Goal: Task Accomplishment & Management: Use online tool/utility

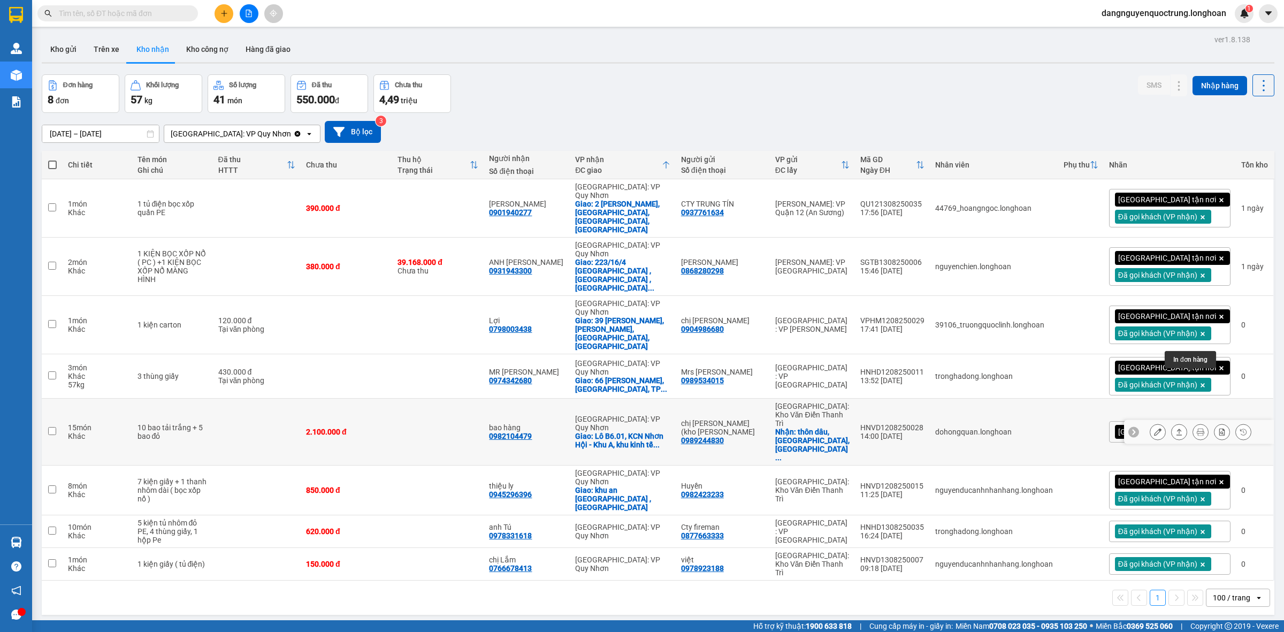
click at [1196, 428] on icon at bounding box center [1199, 431] width 7 height 7
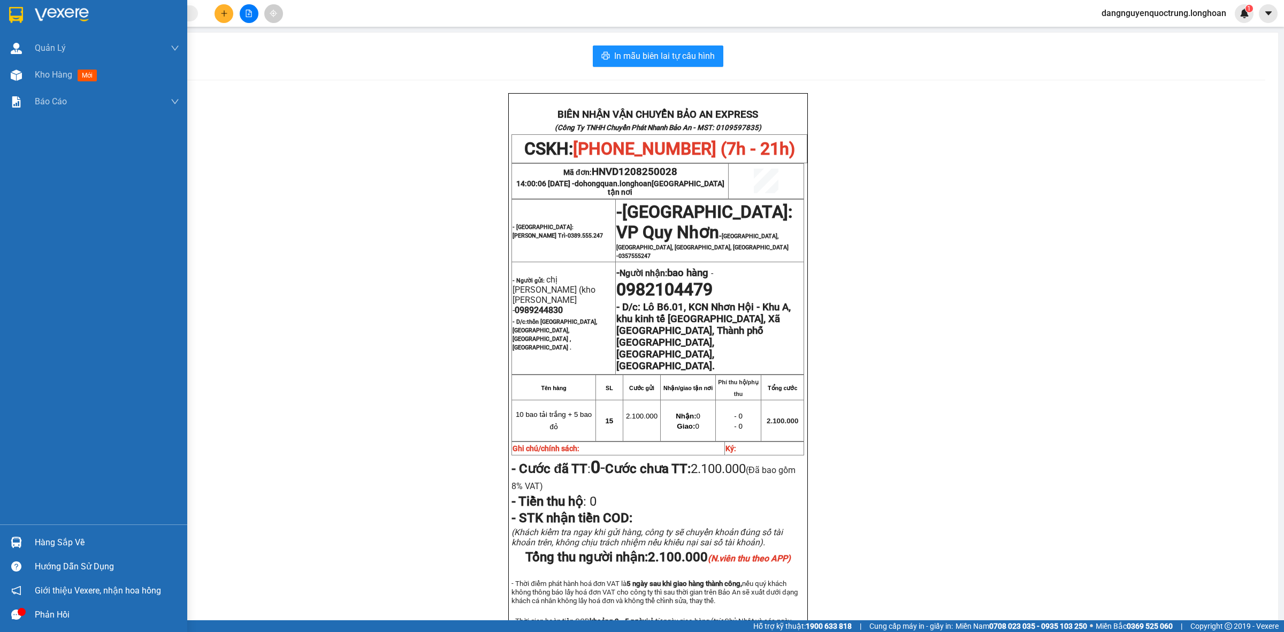
click at [20, 549] on div at bounding box center [16, 542] width 19 height 19
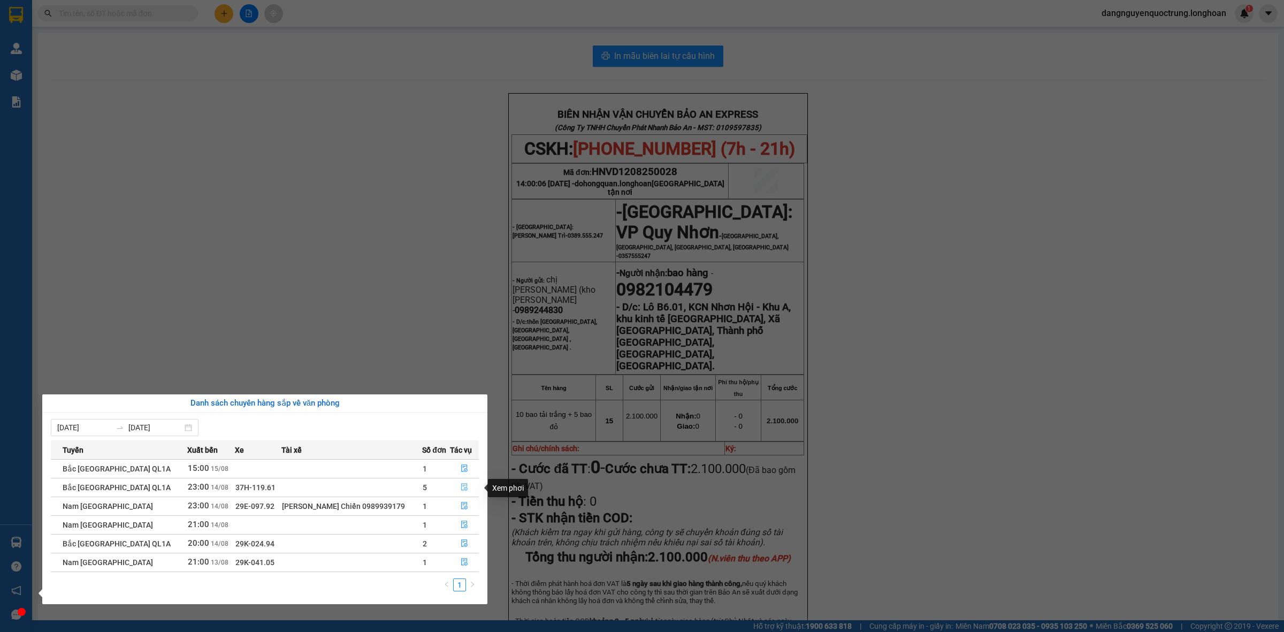
click at [464, 490] on icon "file-done" at bounding box center [464, 486] width 6 height 7
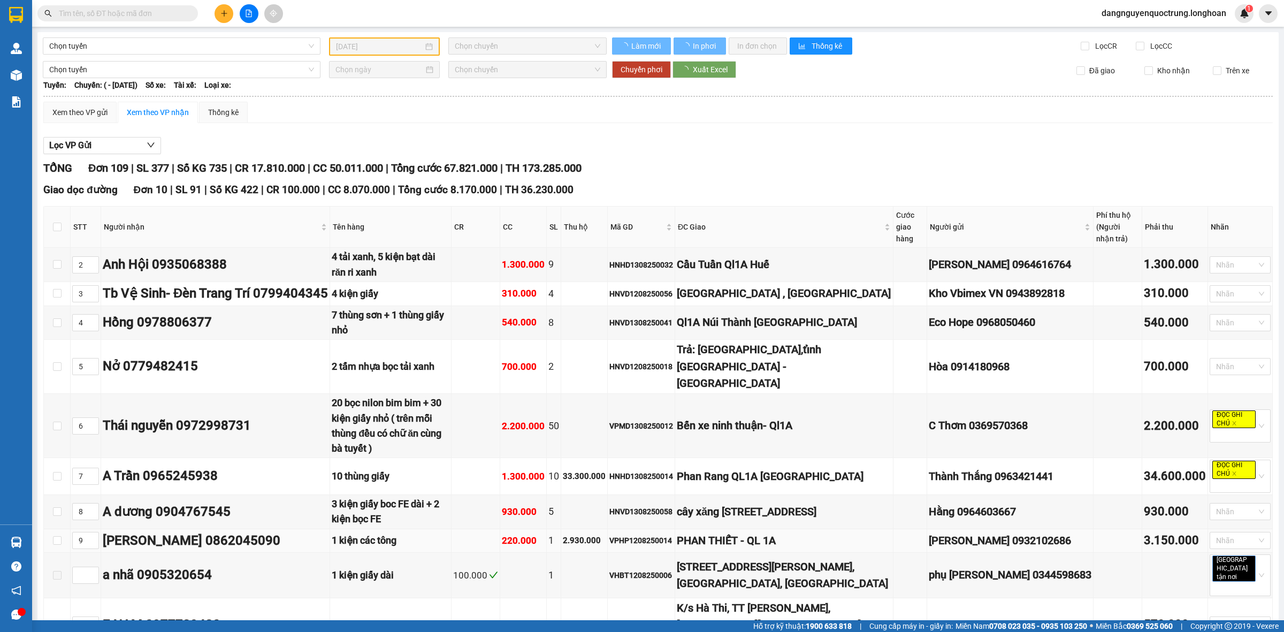
scroll to position [132, 0]
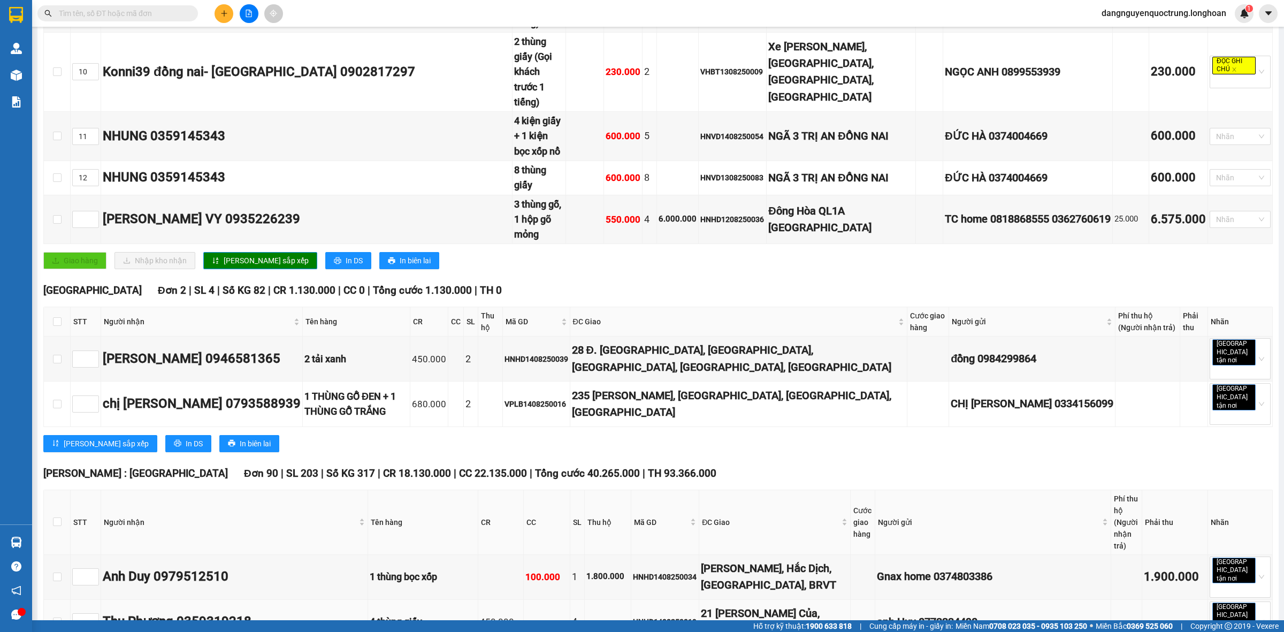
type input "[DATE]"
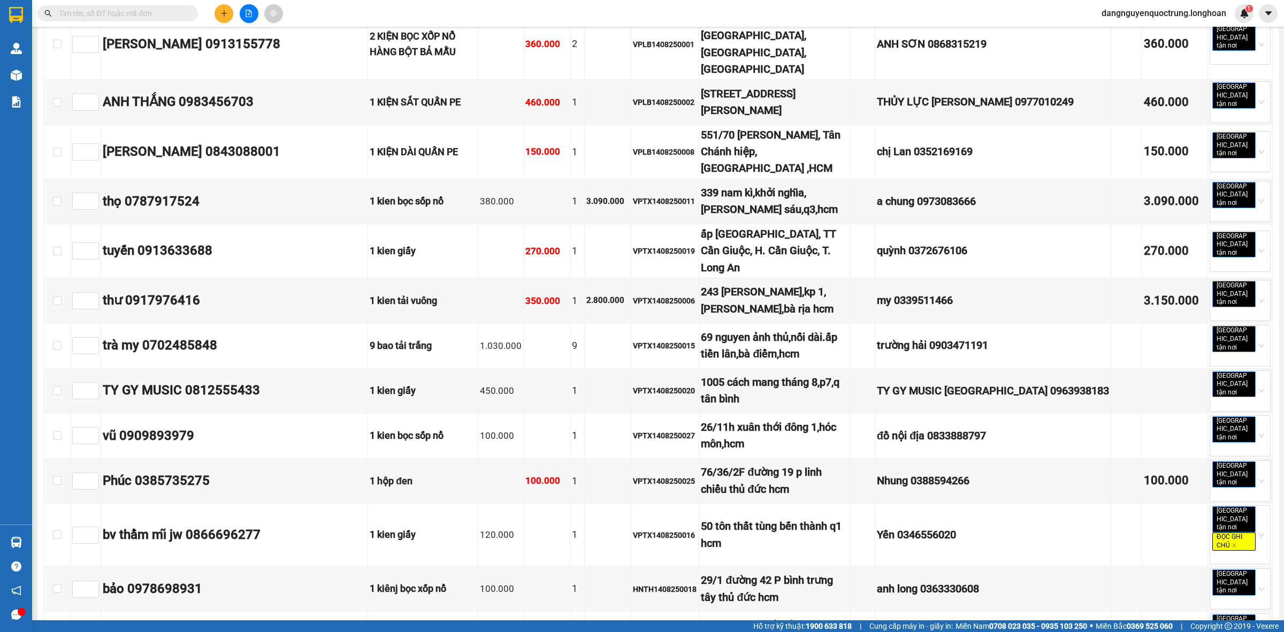
scroll to position [5750, 0]
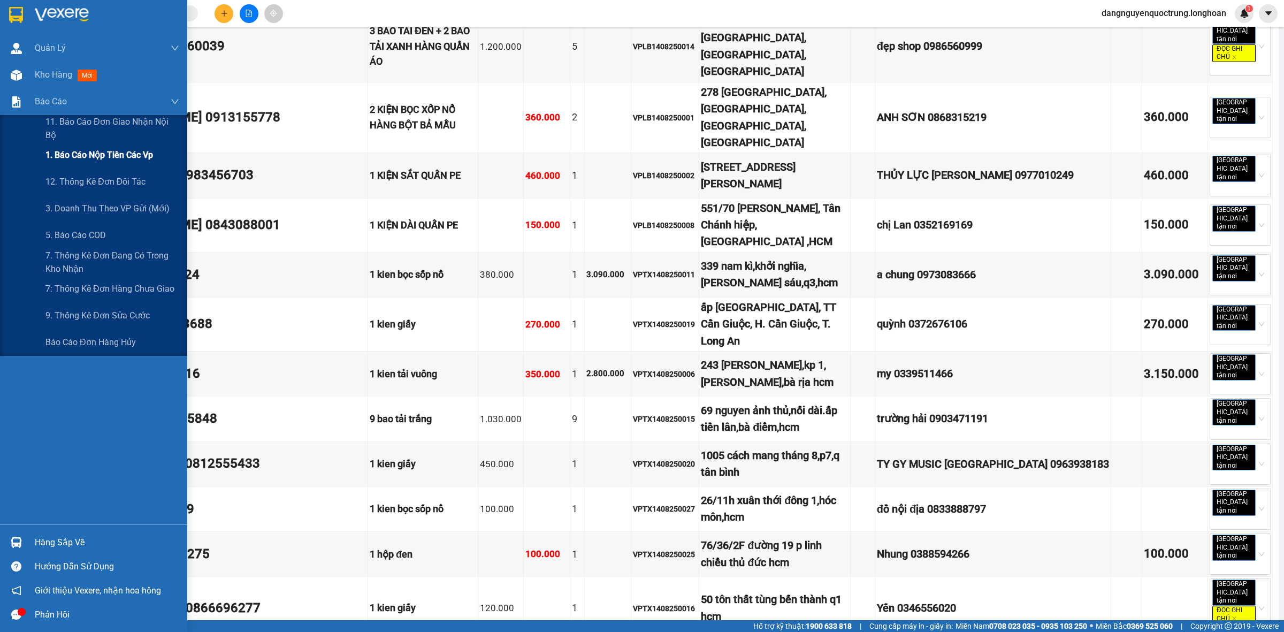
click at [63, 156] on span "1. Báo cáo nộp tiền các vp" at bounding box center [99, 154] width 108 height 13
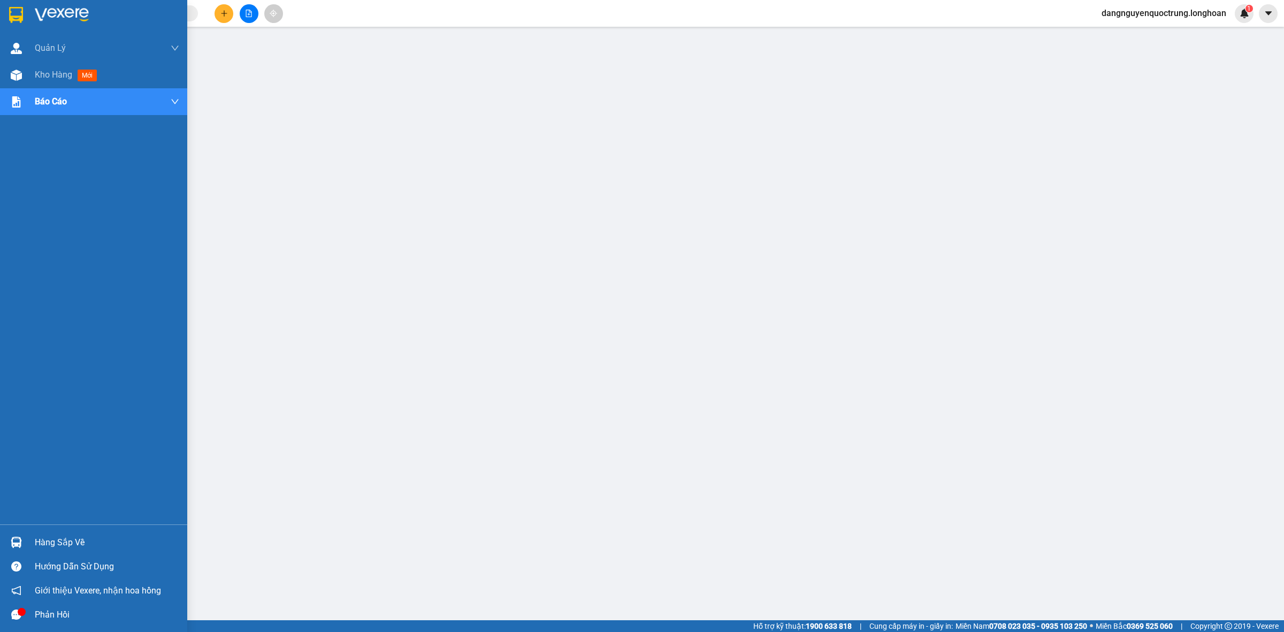
click at [14, 11] on img at bounding box center [16, 15] width 14 height 16
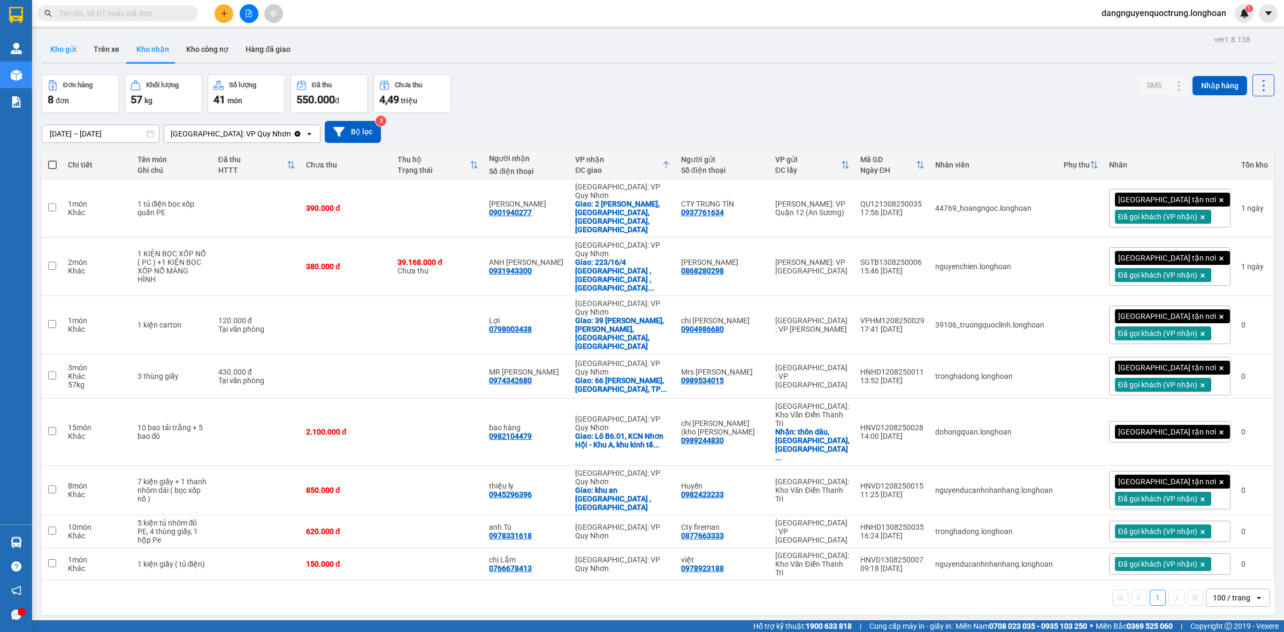
click at [70, 49] on button "Kho gửi" at bounding box center [63, 49] width 43 height 26
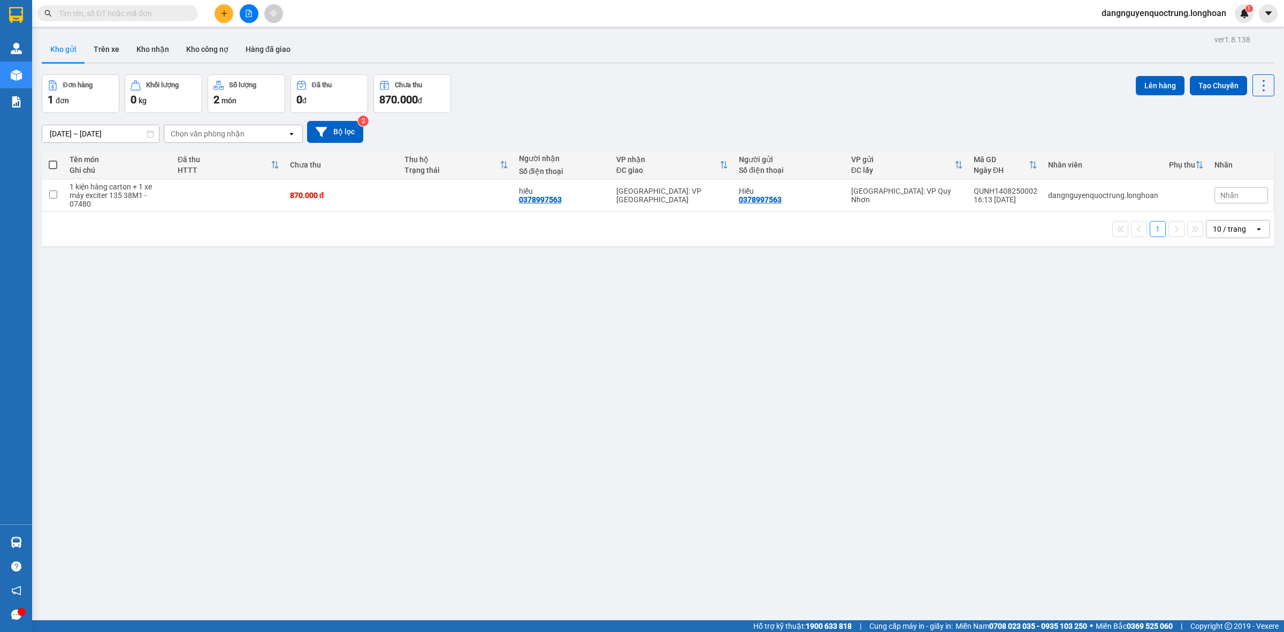
click at [1241, 237] on div "10 / trang" at bounding box center [1230, 228] width 48 height 17
click at [1221, 347] on span "100 / trang" at bounding box center [1223, 348] width 39 height 11
click at [1245, 19] on div "1" at bounding box center [1243, 13] width 19 height 19
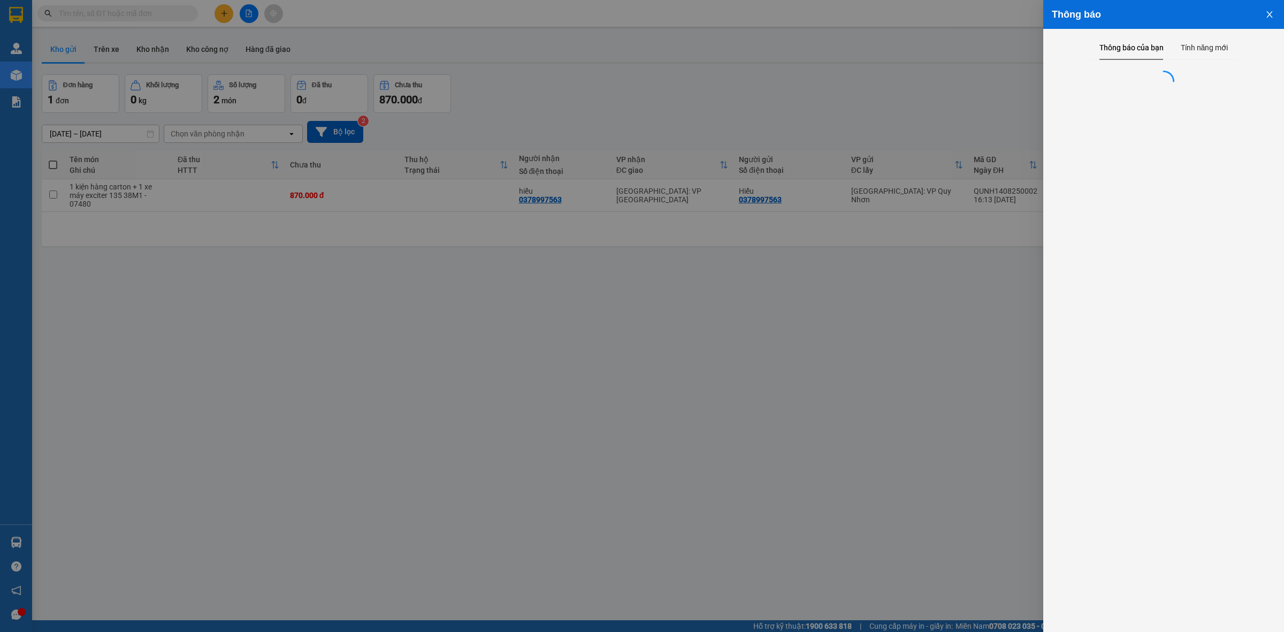
click at [1271, 12] on icon "close" at bounding box center [1269, 14] width 6 height 6
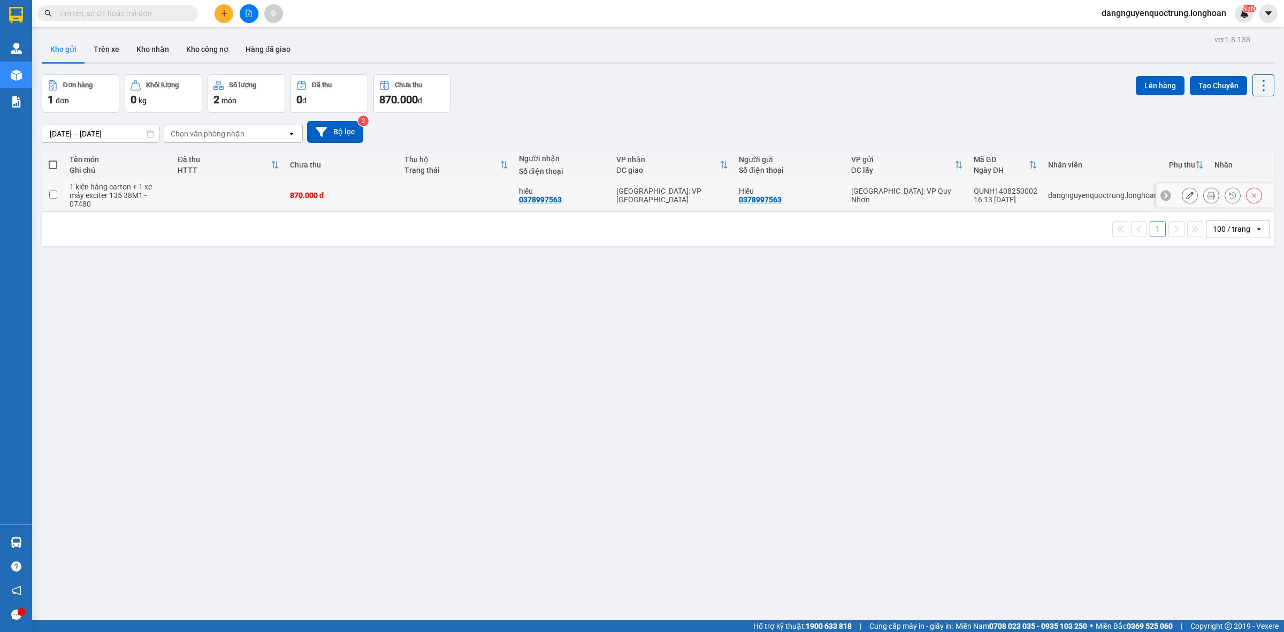
click at [1003, 189] on div "QUNH1408250002" at bounding box center [1005, 191] width 64 height 9
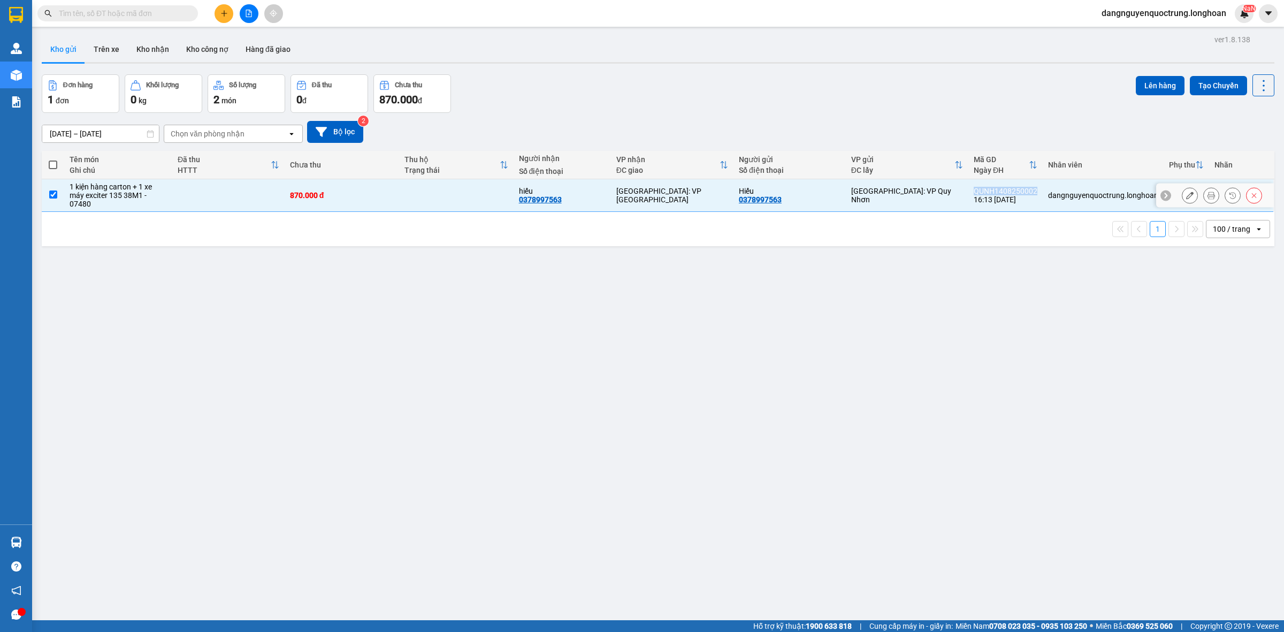
click at [1003, 189] on div "QUNH1408250002" at bounding box center [1005, 191] width 64 height 9
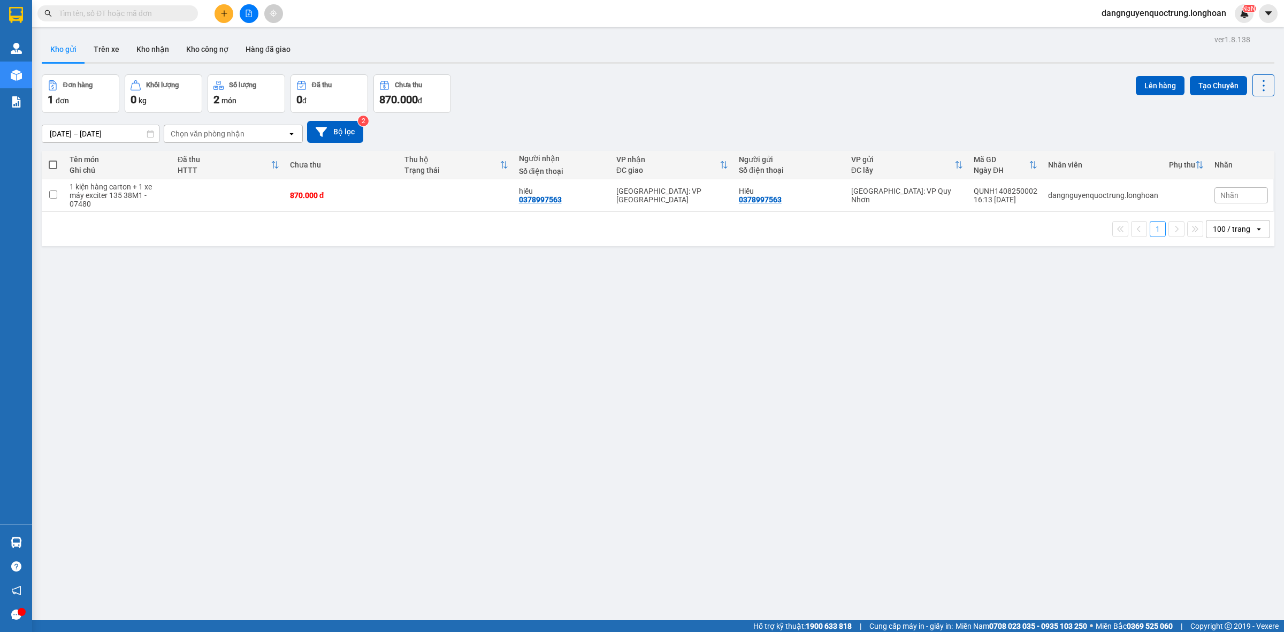
click at [869, 335] on div "ver 1.8.138 Kho gửi Trên xe Kho nhận Kho công nợ Hàng đã giao Đơn hàng 1 đơn Kh…" at bounding box center [657, 348] width 1241 height 632
click at [51, 196] on input "checkbox" at bounding box center [53, 194] width 8 height 8
checkbox input "true"
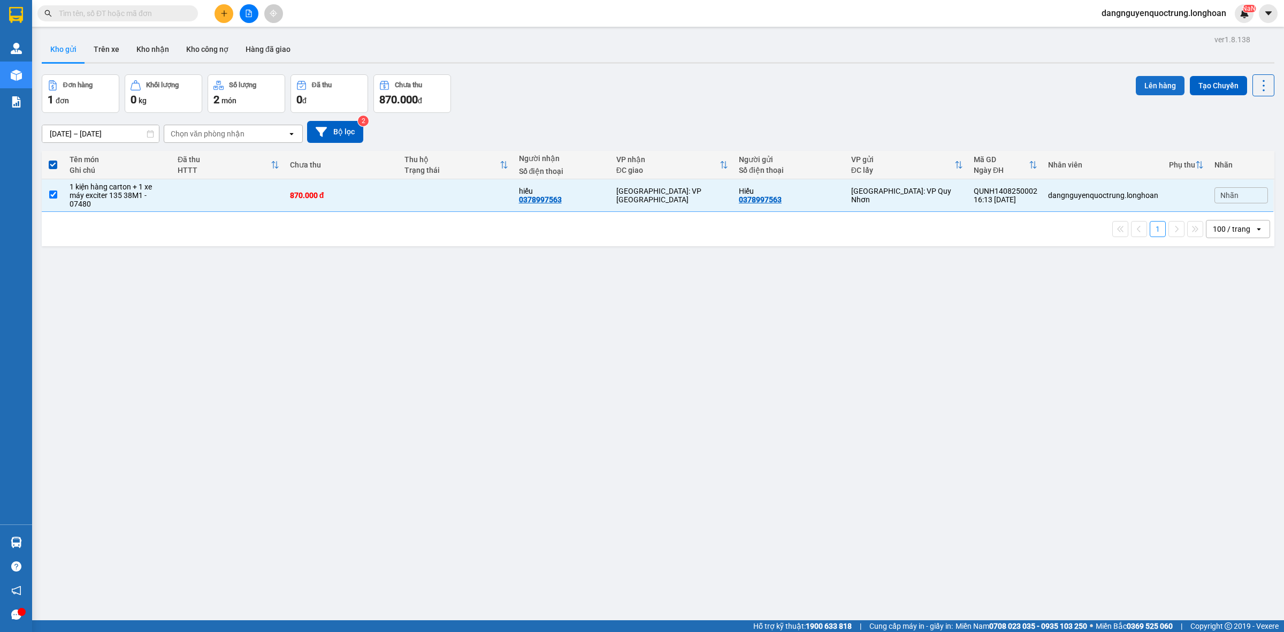
click at [1153, 86] on button "Lên hàng" at bounding box center [1159, 85] width 49 height 19
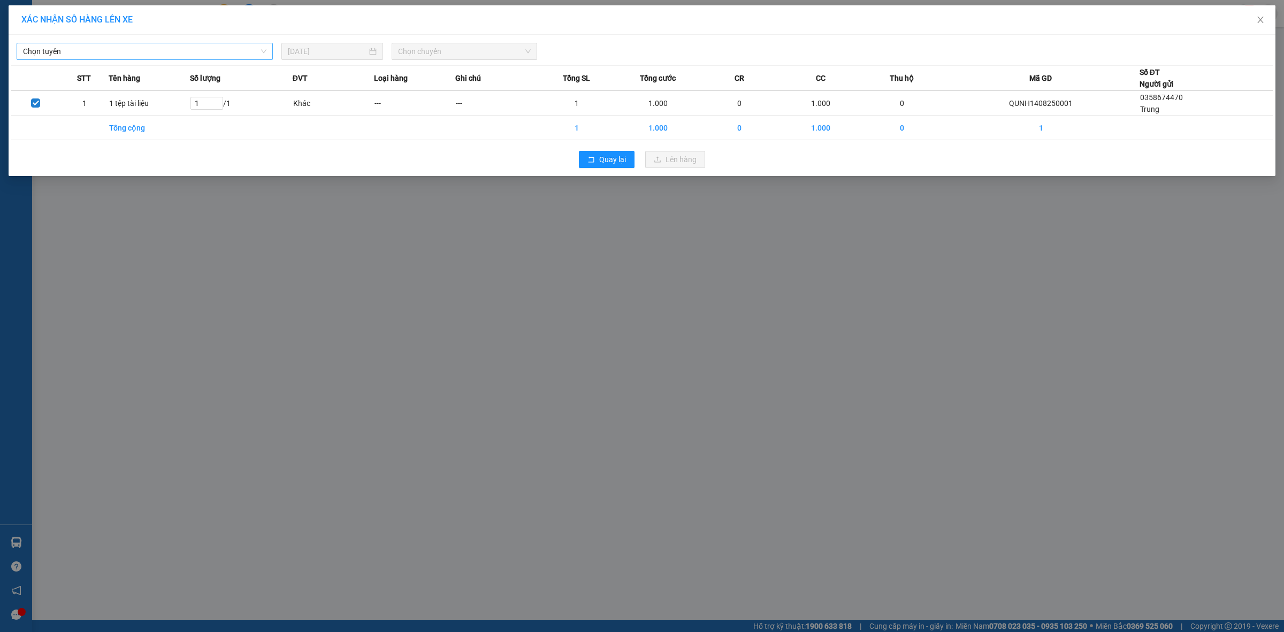
click at [208, 53] on span "Chọn tuyến" at bounding box center [144, 51] width 243 height 16
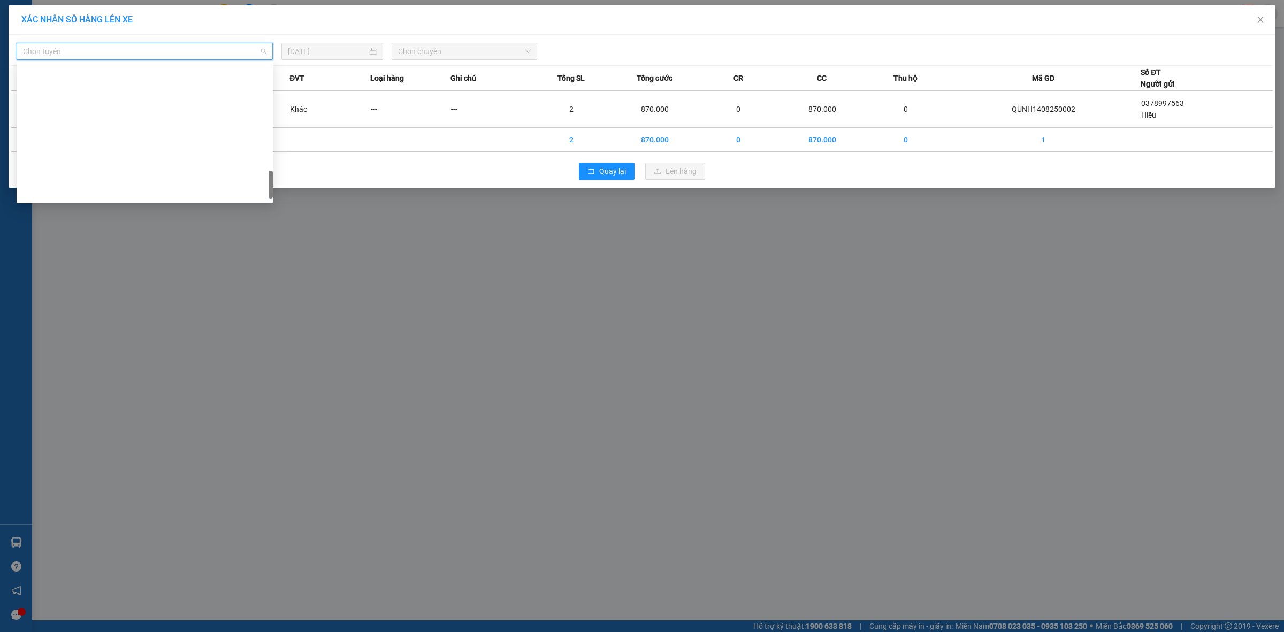
scroll to position [701, 0]
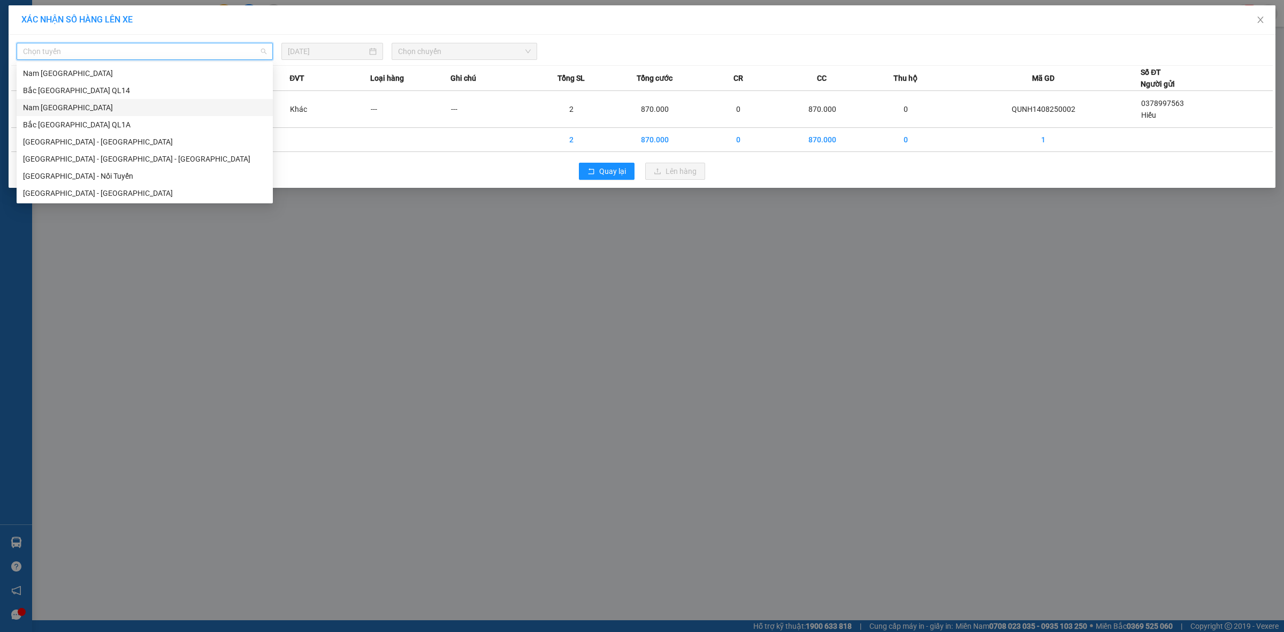
click at [124, 105] on div "Nam [GEOGRAPHIC_DATA]" at bounding box center [144, 108] width 243 height 12
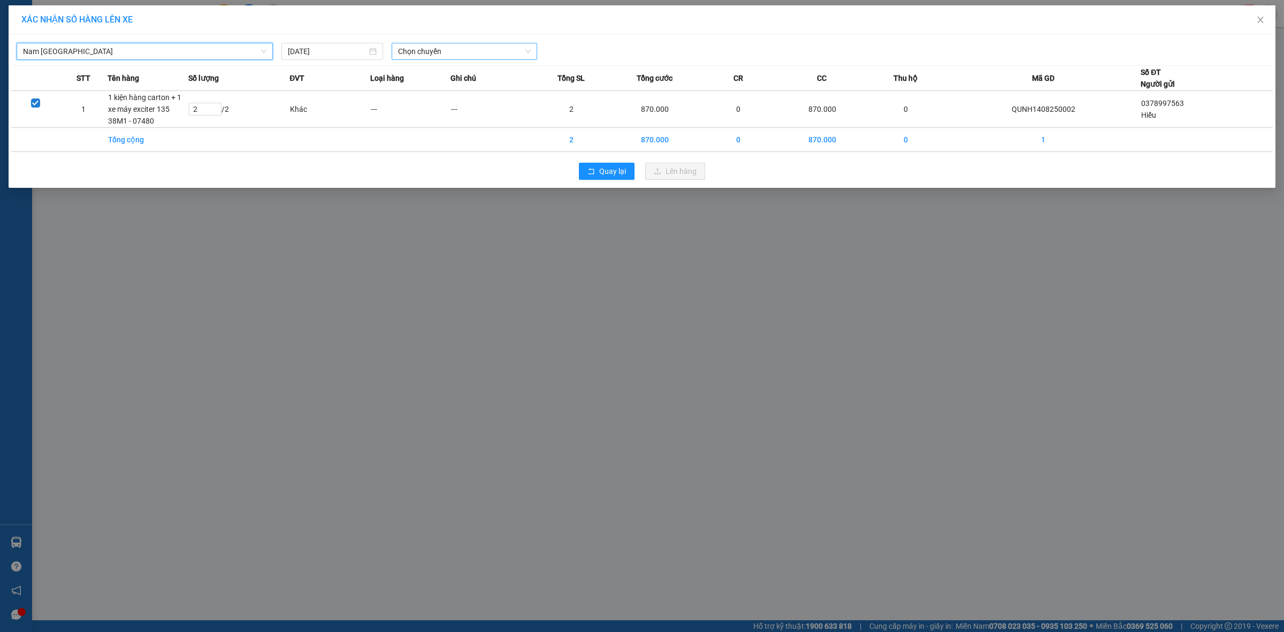
click at [494, 46] on span "Chọn chuyến" at bounding box center [464, 51] width 133 height 16
click at [357, 51] on input "[DATE]" at bounding box center [327, 51] width 79 height 12
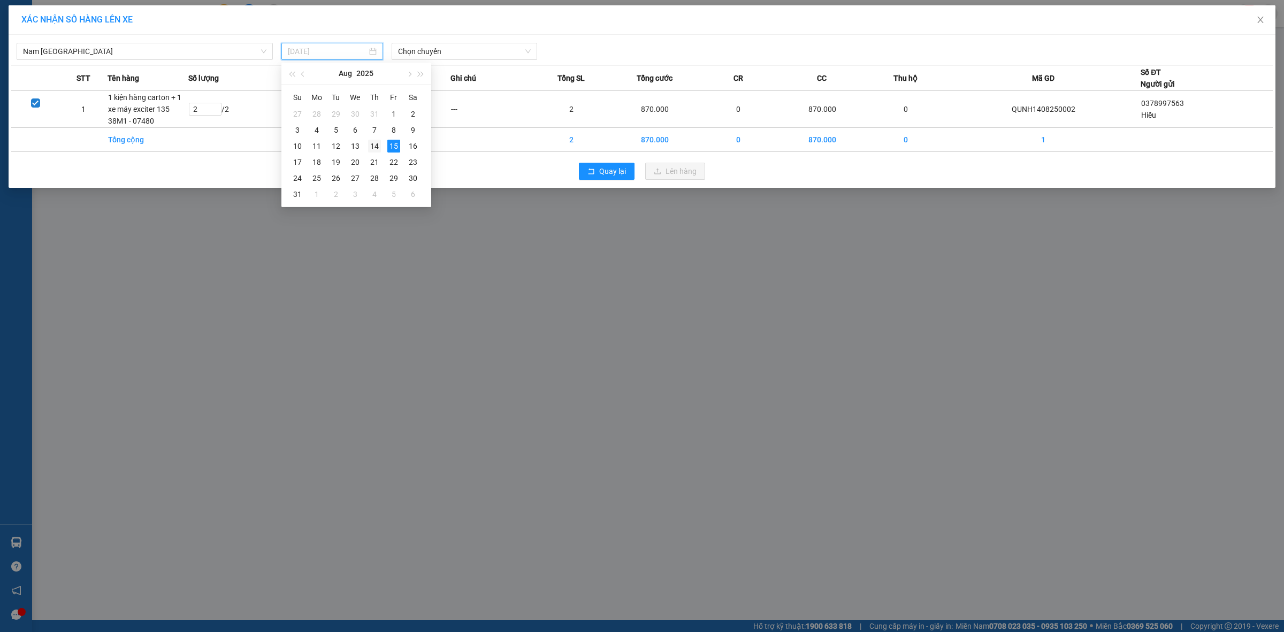
click at [373, 144] on div "14" at bounding box center [374, 146] width 13 height 13
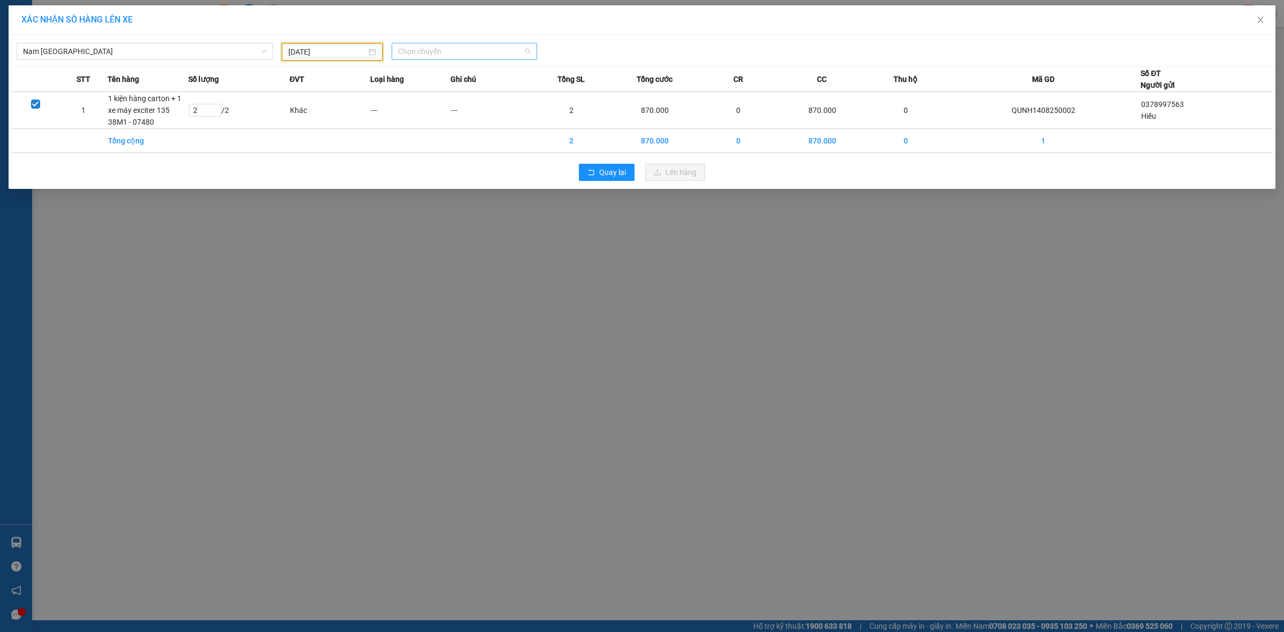
click at [454, 46] on span "Chọn chuyến" at bounding box center [464, 51] width 133 height 16
click at [333, 48] on input "[DATE]" at bounding box center [327, 52] width 78 height 12
click at [359, 145] on div "13" at bounding box center [355, 146] width 13 height 13
click at [464, 55] on span "Chọn chuyến" at bounding box center [464, 51] width 133 height 16
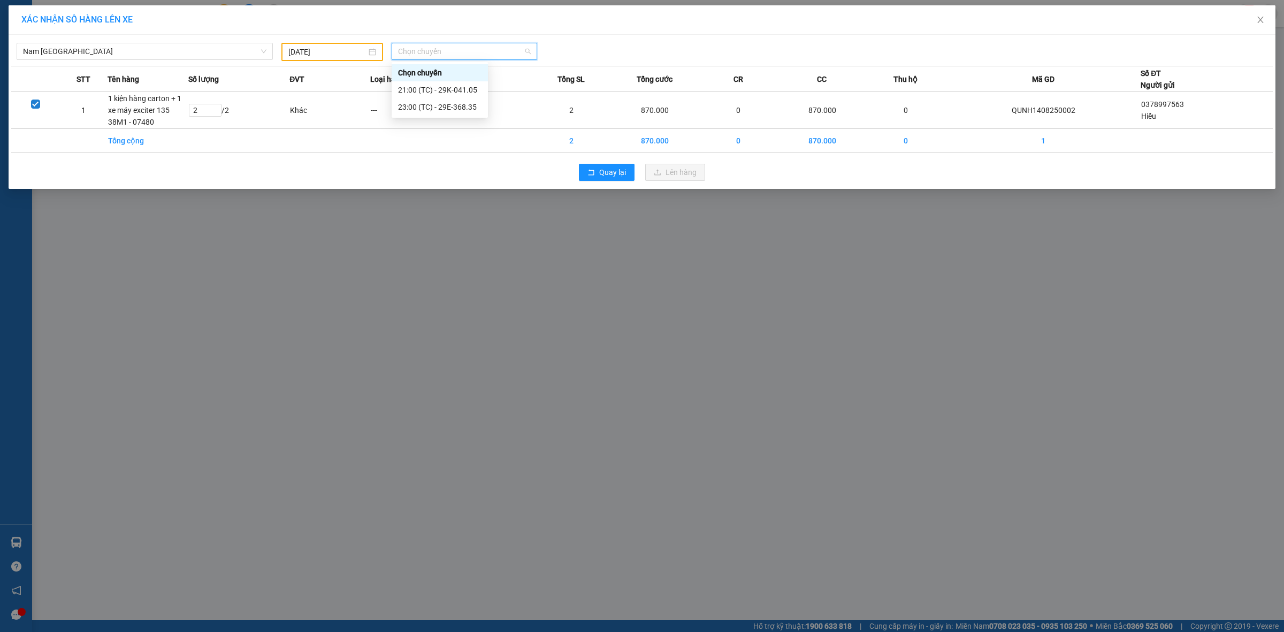
click at [345, 50] on input "[DATE]" at bounding box center [327, 52] width 78 height 12
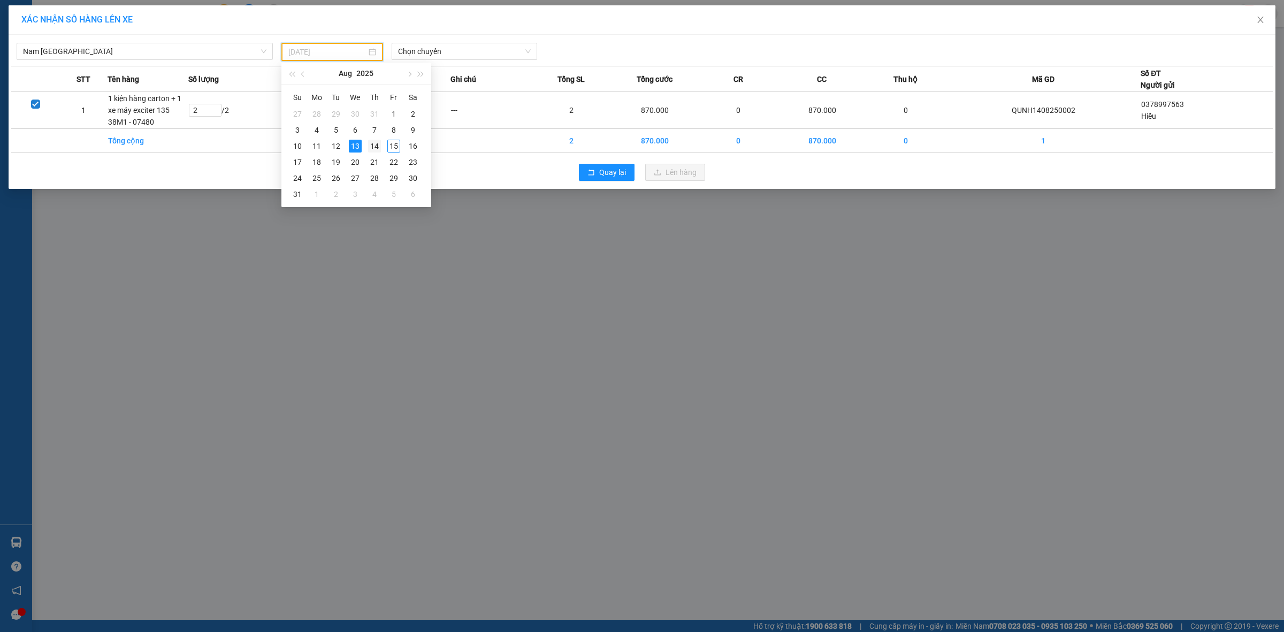
click at [371, 148] on div "14" at bounding box center [374, 146] width 13 height 13
click at [467, 51] on span "Chọn chuyến" at bounding box center [464, 51] width 133 height 16
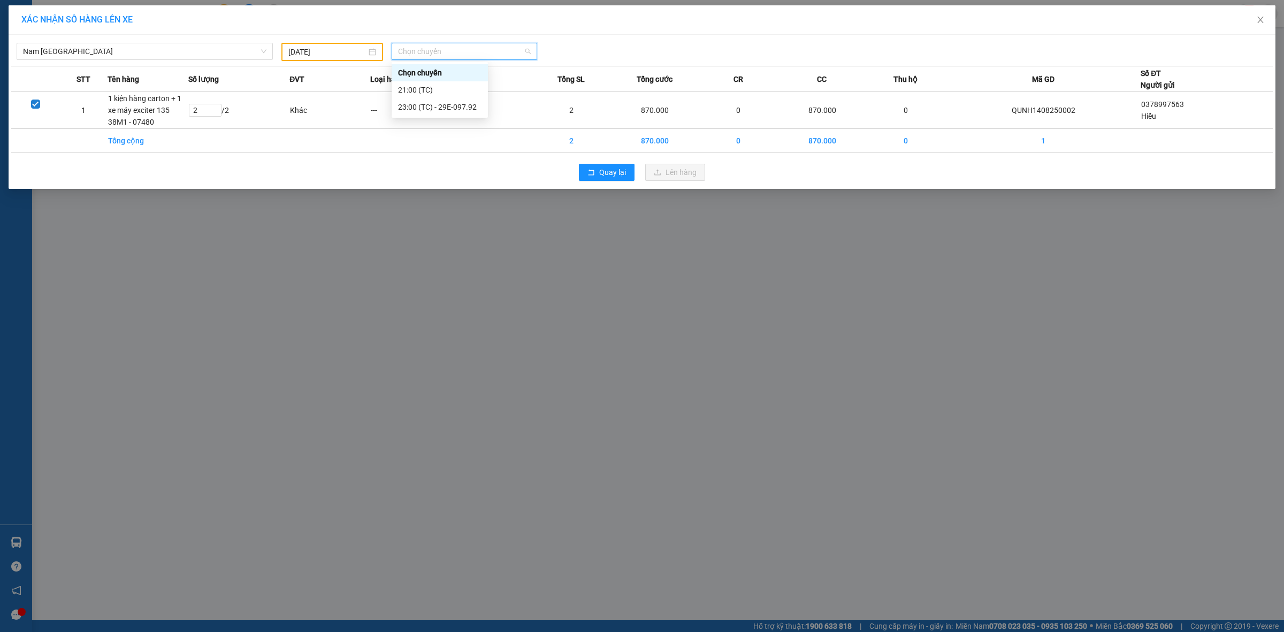
click at [354, 52] on input "[DATE]" at bounding box center [327, 52] width 78 height 12
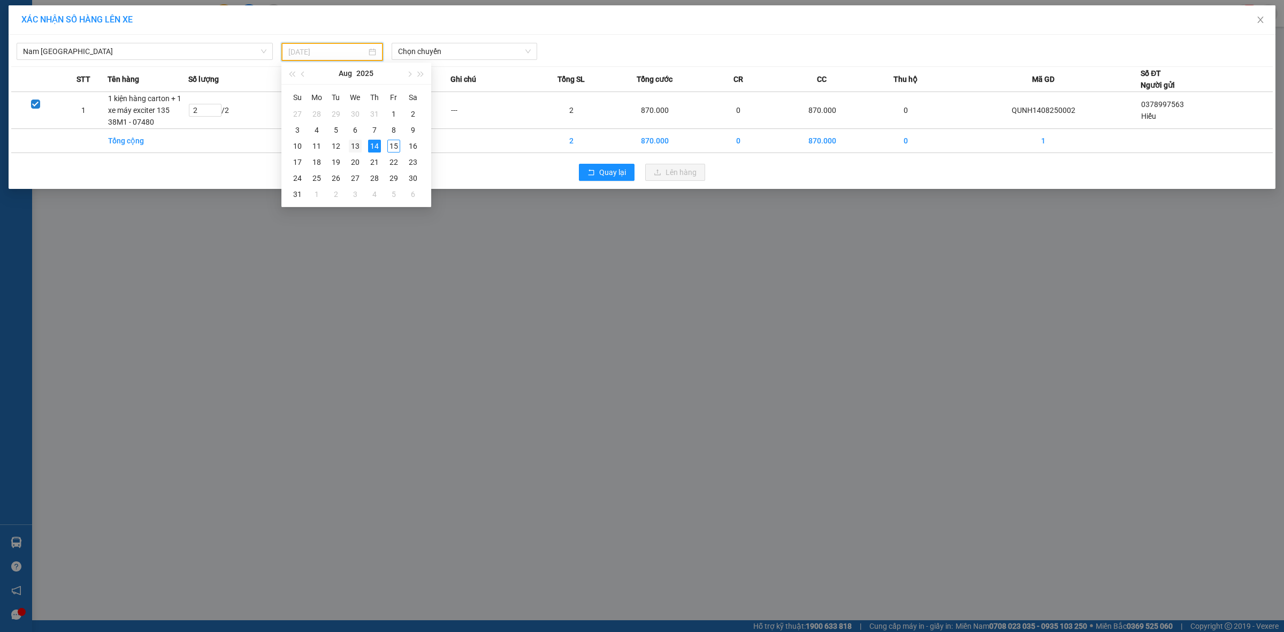
click at [355, 147] on div "13" at bounding box center [355, 146] width 13 height 13
click at [463, 59] on input "search" at bounding box center [461, 51] width 126 height 16
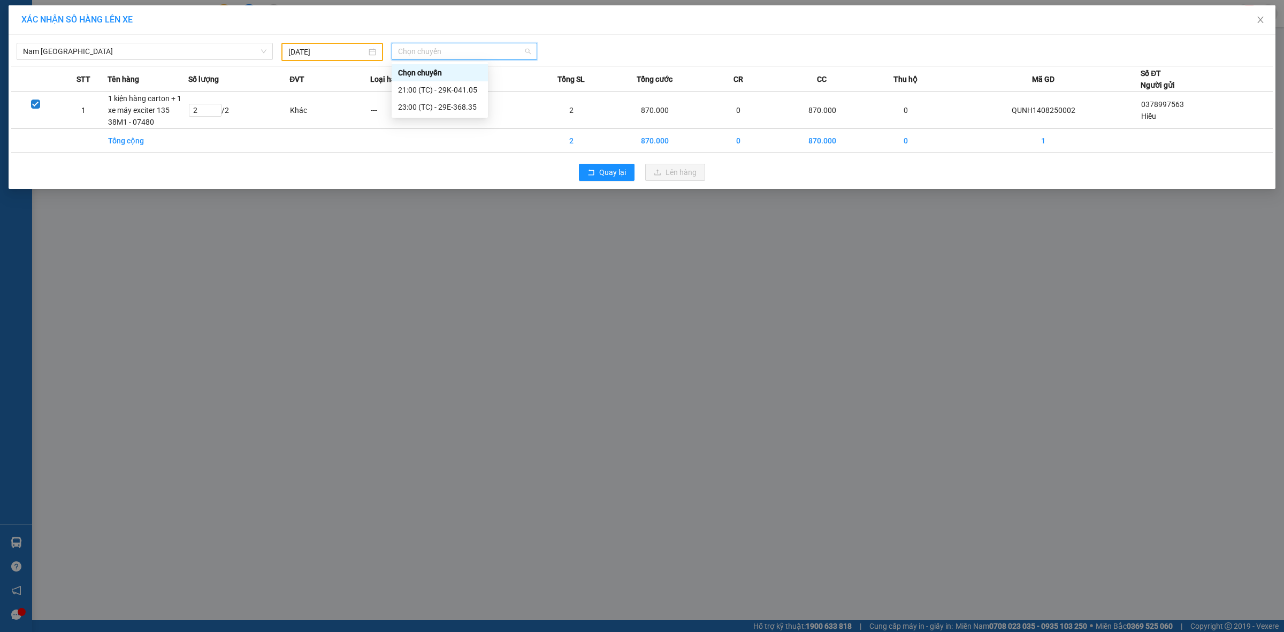
click at [347, 55] on input "[DATE]" at bounding box center [327, 52] width 78 height 12
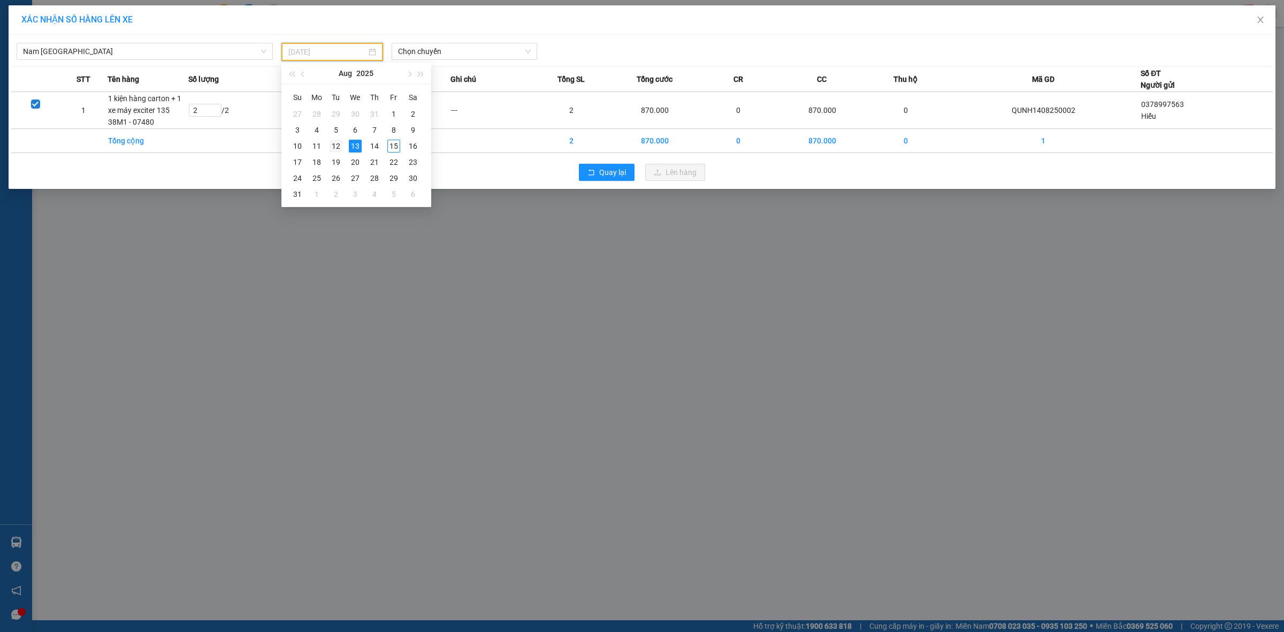
click at [335, 143] on div "12" at bounding box center [335, 146] width 13 height 13
click at [495, 51] on span "Chọn chuyến" at bounding box center [464, 51] width 133 height 16
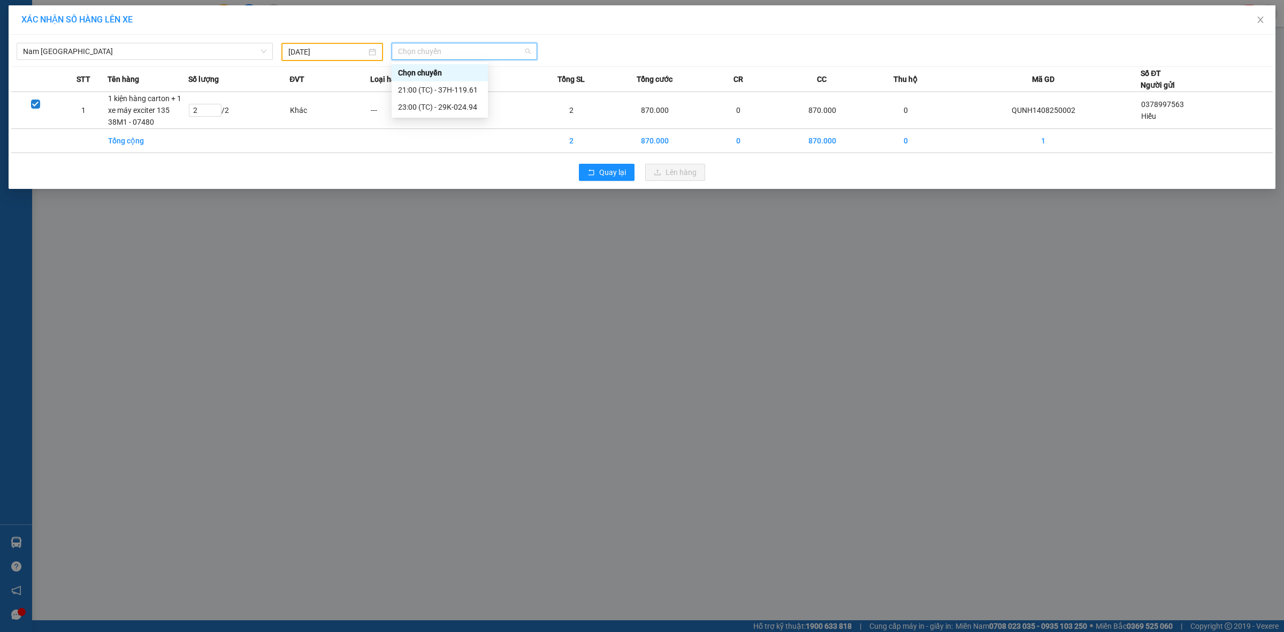
click at [348, 54] on input "[DATE]" at bounding box center [327, 52] width 78 height 12
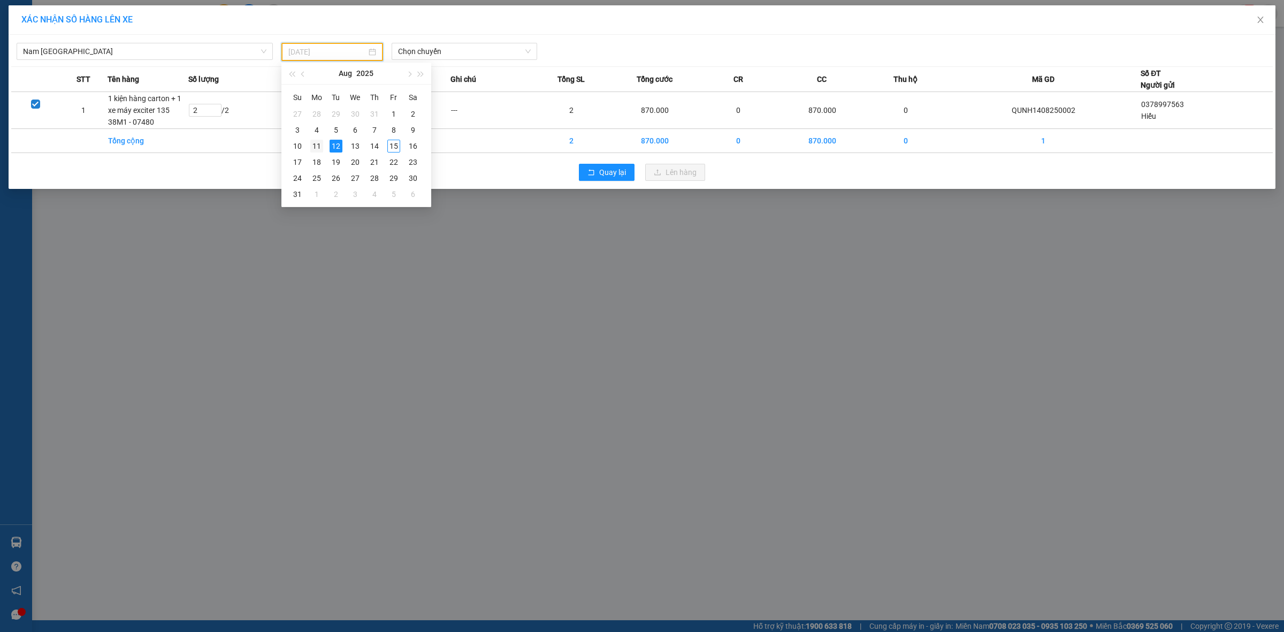
click at [319, 142] on div "11" at bounding box center [316, 146] width 13 height 13
click at [488, 51] on span "Chọn chuyến" at bounding box center [464, 51] width 133 height 16
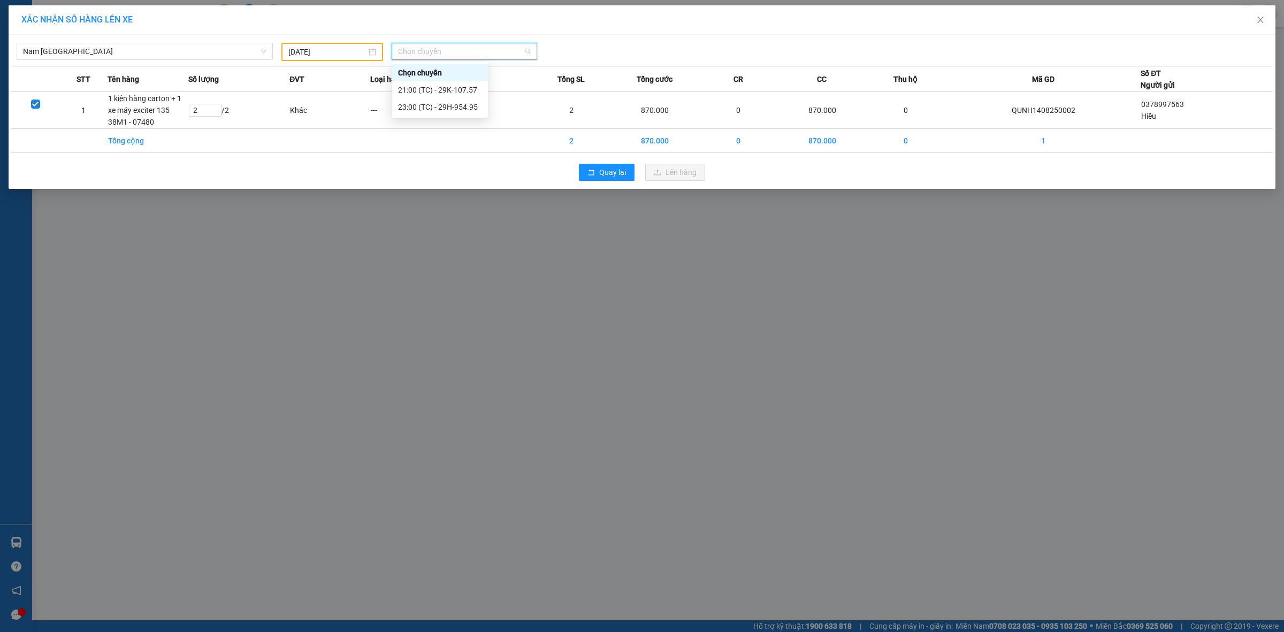
click at [349, 54] on input "[DATE]" at bounding box center [327, 52] width 78 height 12
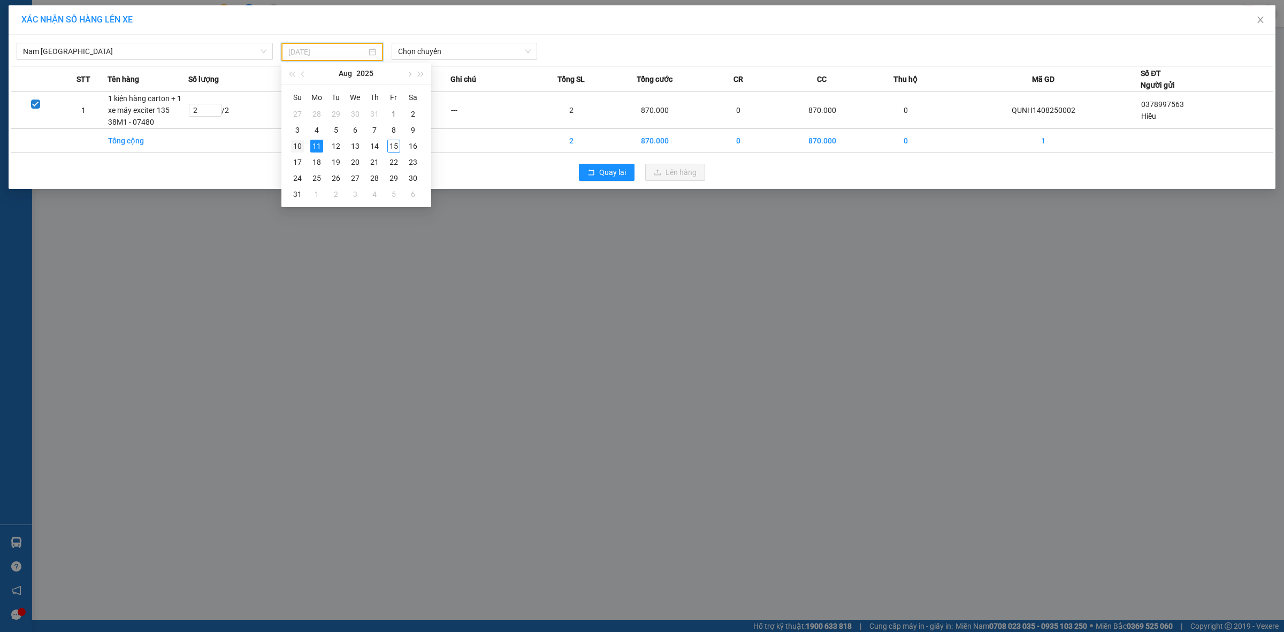
click at [297, 141] on div "10" at bounding box center [297, 146] width 13 height 13
type input "[DATE]"
click at [455, 43] on span "Chọn chuyến" at bounding box center [464, 51] width 133 height 16
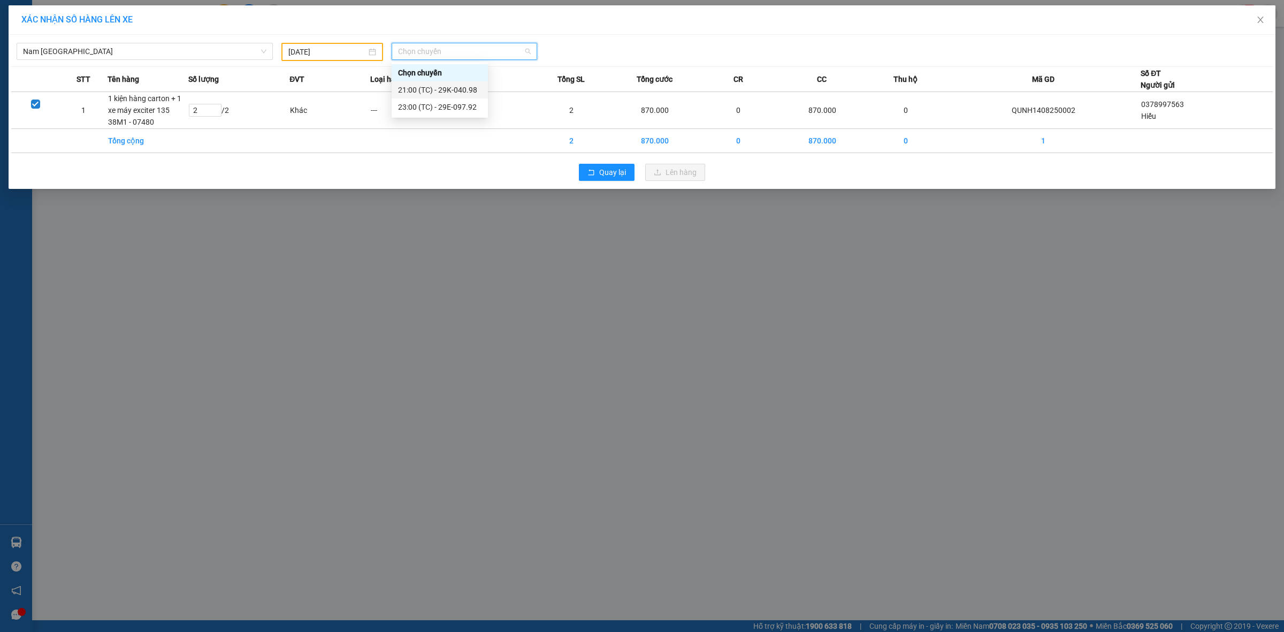
click at [458, 93] on div "21:00 (TC) - 29K-040.98" at bounding box center [439, 90] width 83 height 12
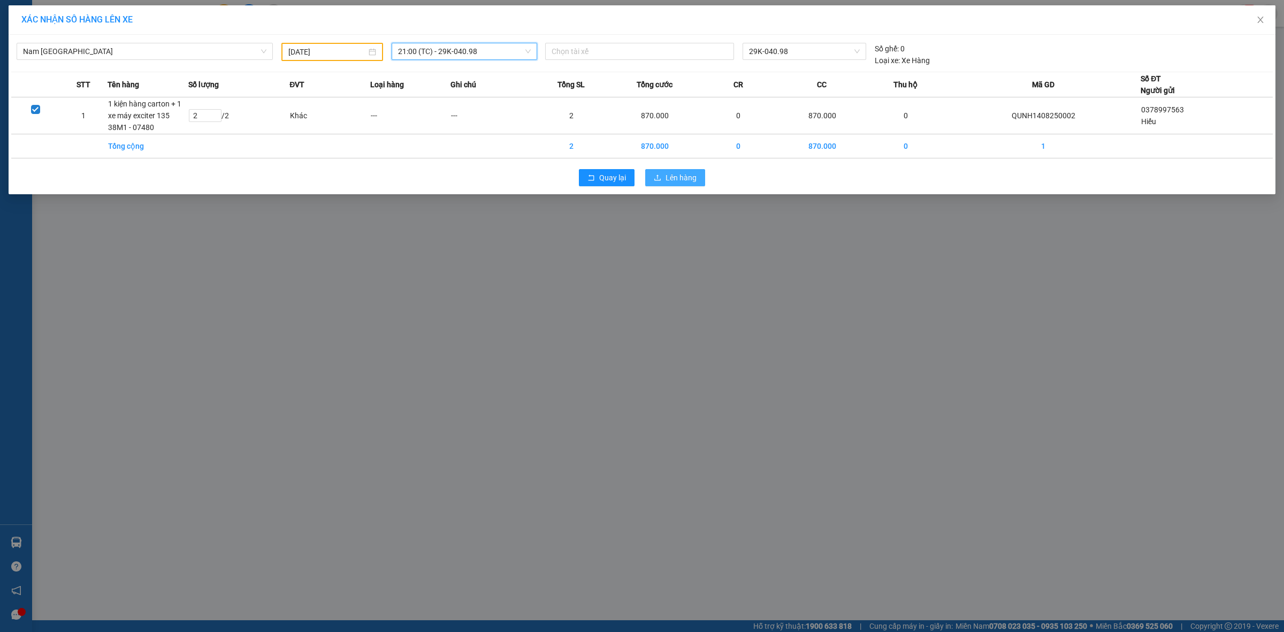
click at [687, 181] on span "Lên hàng" at bounding box center [680, 178] width 31 height 12
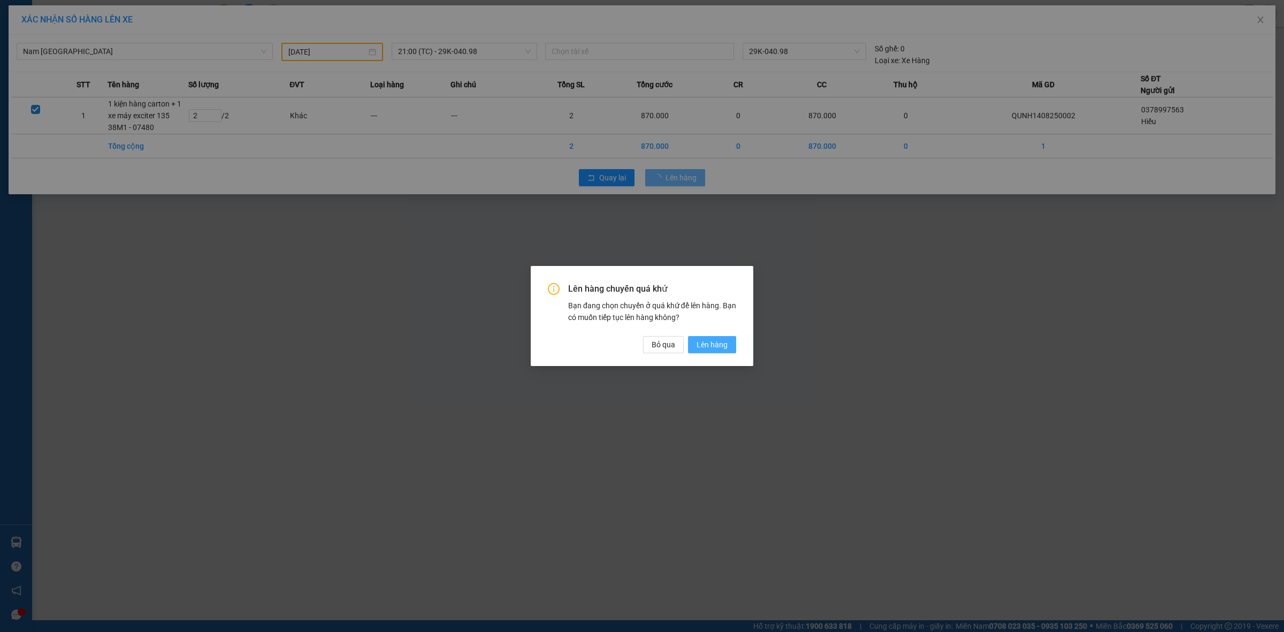
click at [721, 344] on span "Lên hàng" at bounding box center [711, 345] width 31 height 12
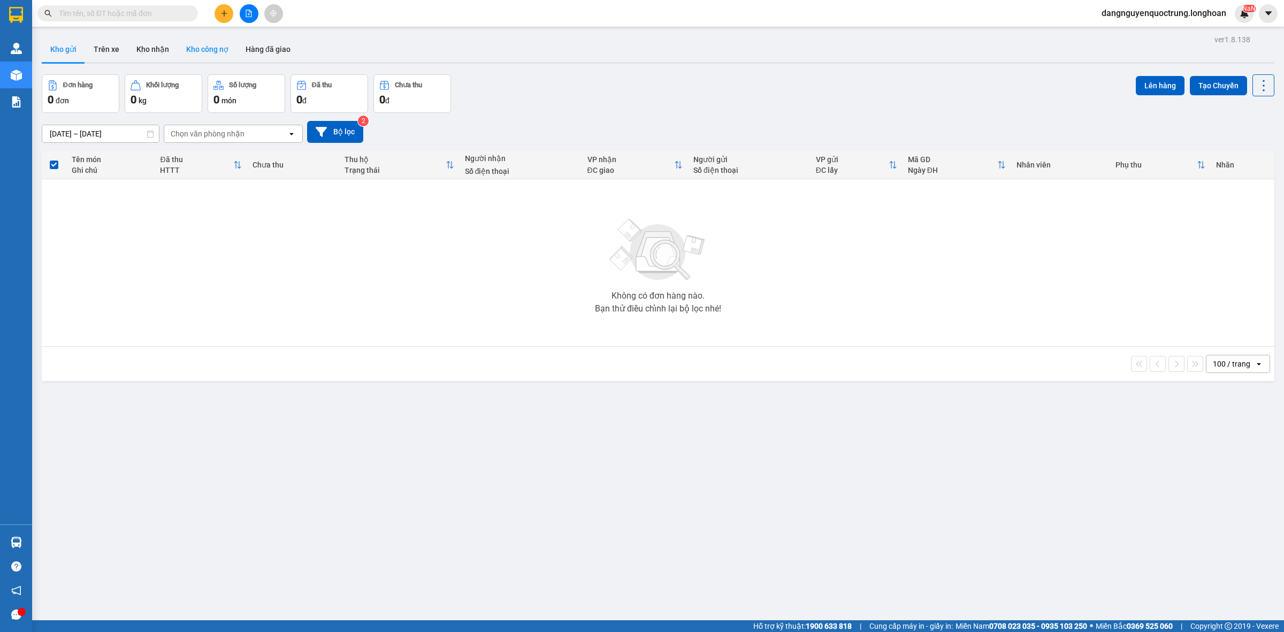
click at [179, 51] on button "Kho công nợ" at bounding box center [207, 49] width 59 height 26
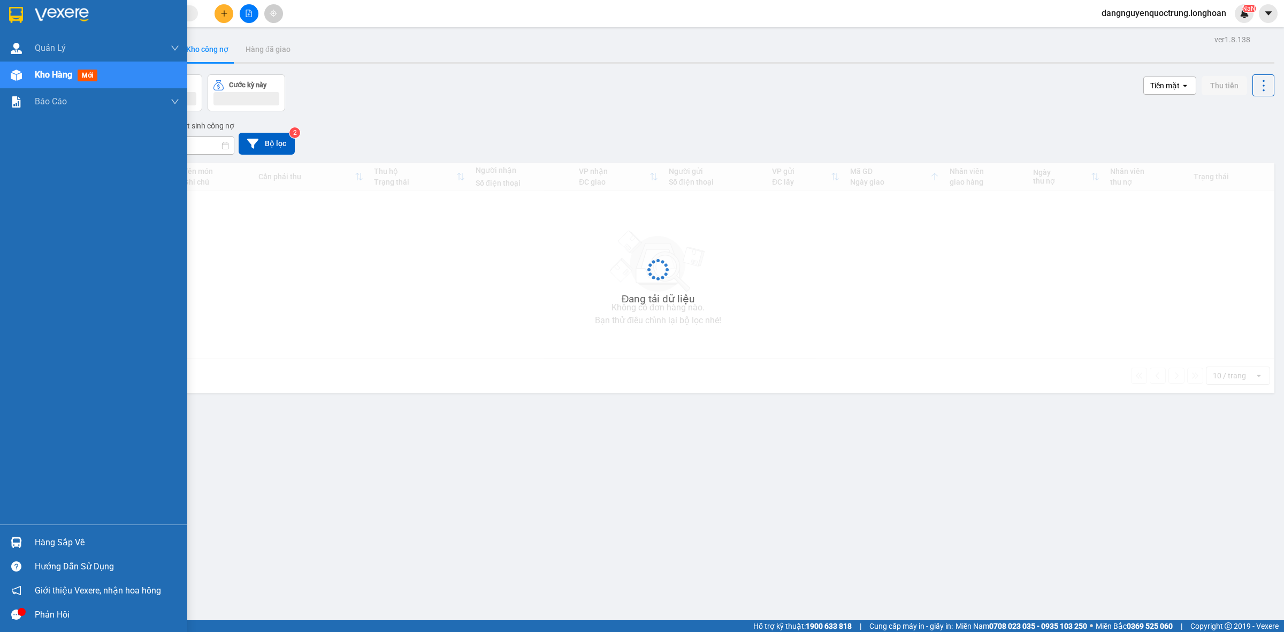
click at [21, 538] on img at bounding box center [16, 541] width 11 height 11
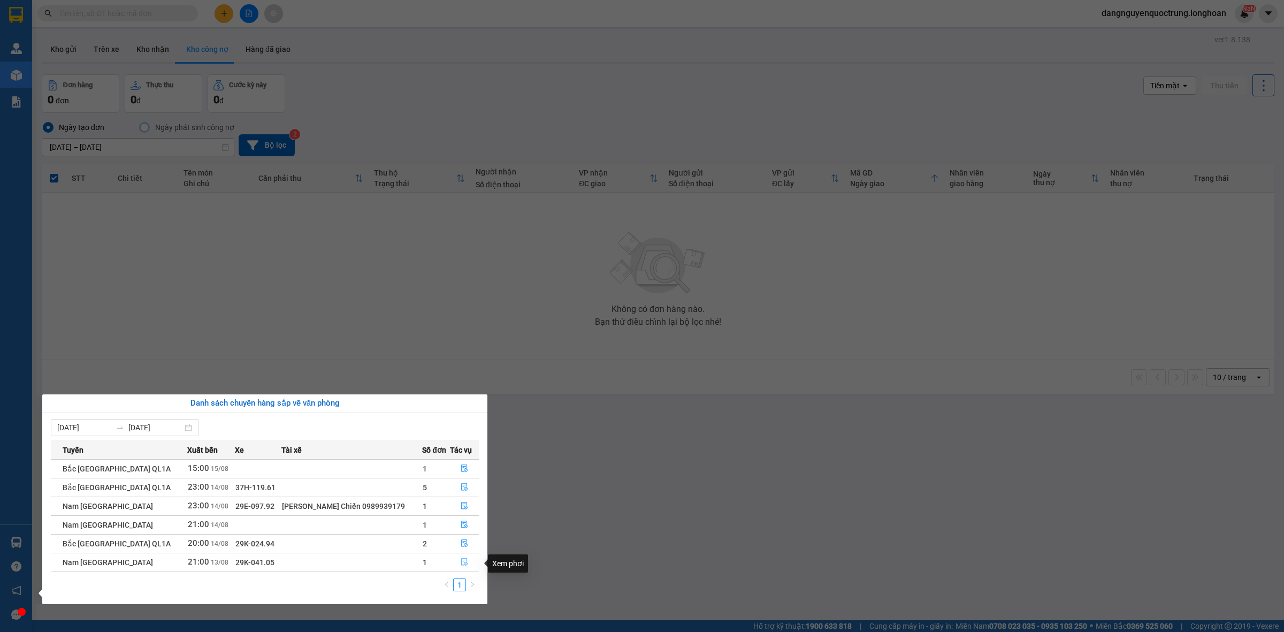
click at [464, 565] on icon "file-done" at bounding box center [463, 561] width 7 height 7
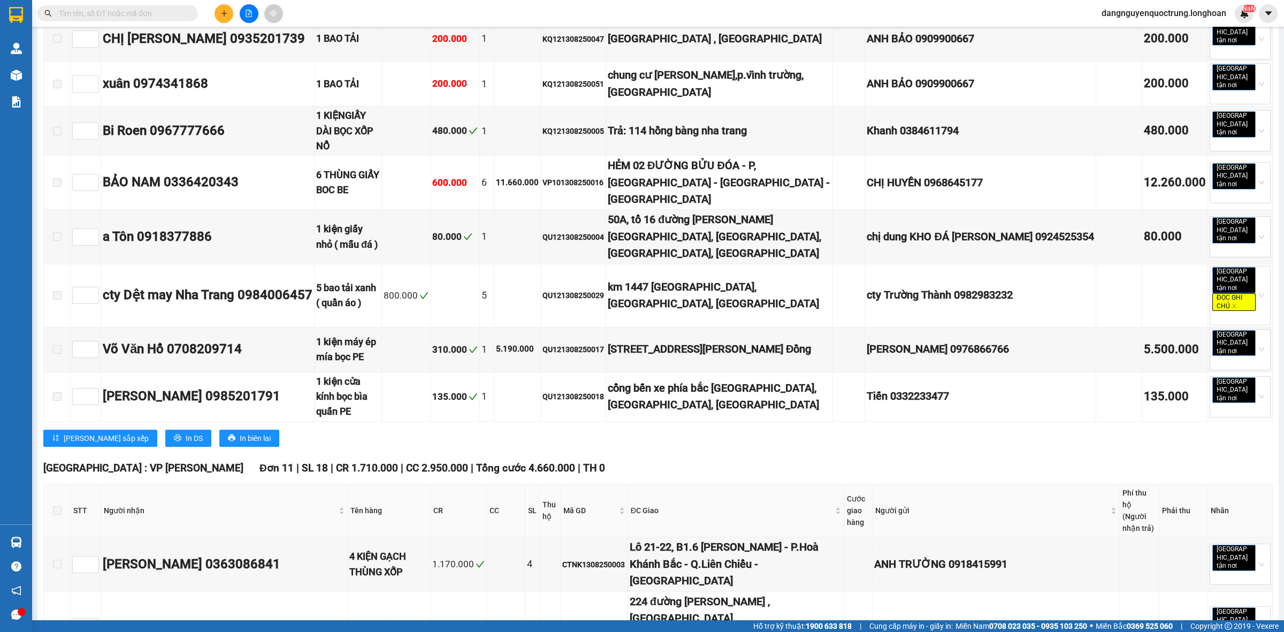
scroll to position [5264, 0]
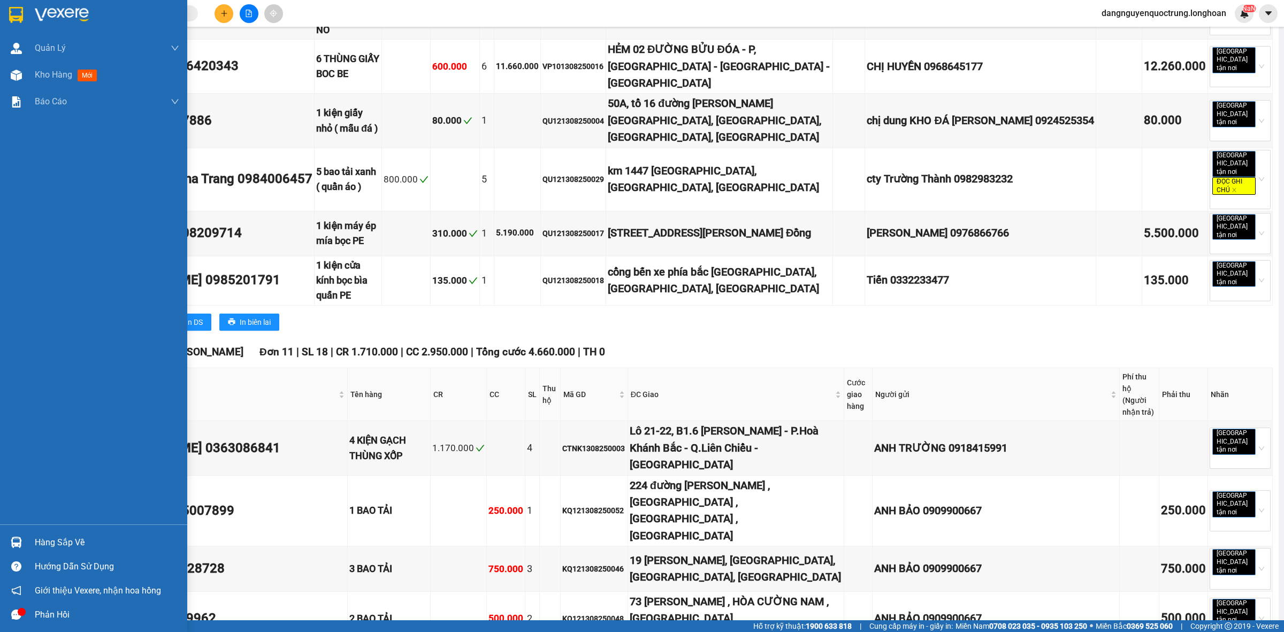
click at [21, 534] on div at bounding box center [16, 542] width 19 height 19
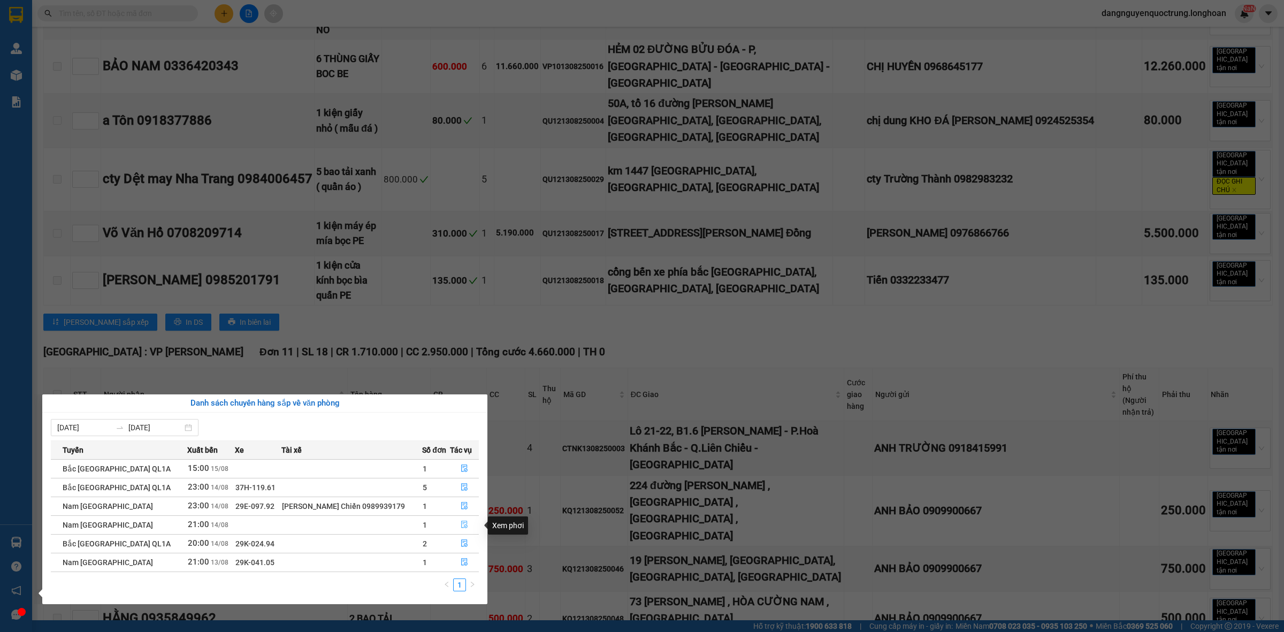
click at [463, 524] on icon "file-done" at bounding box center [463, 523] width 7 height 7
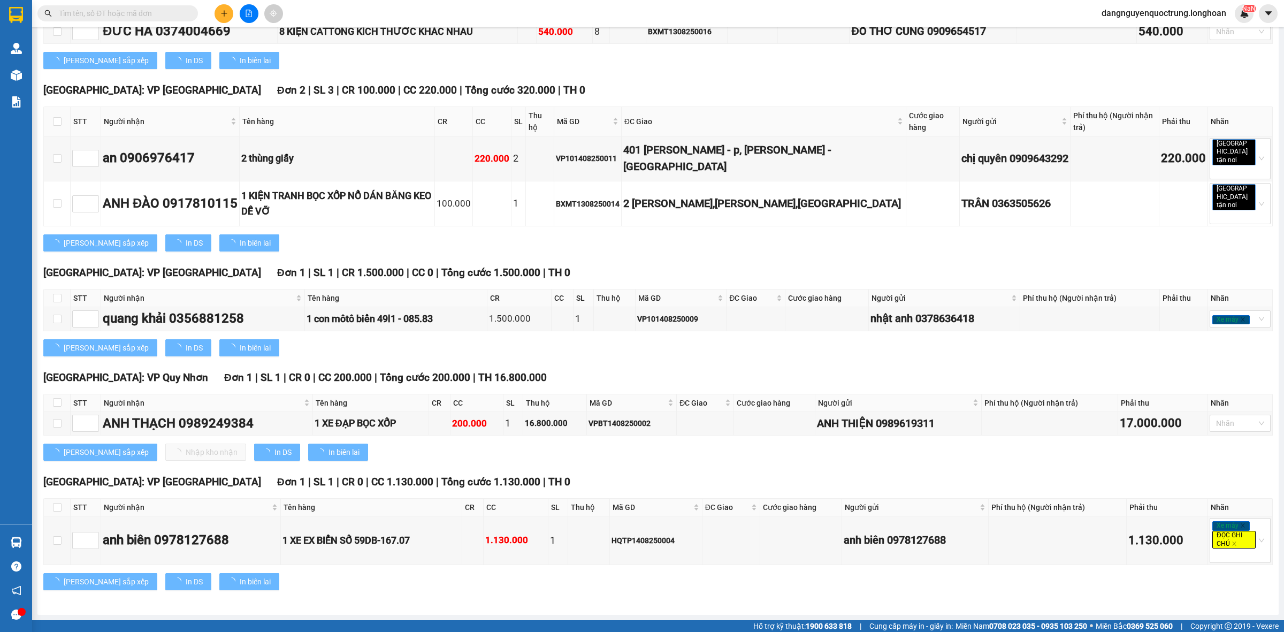
type input "[DATE]"
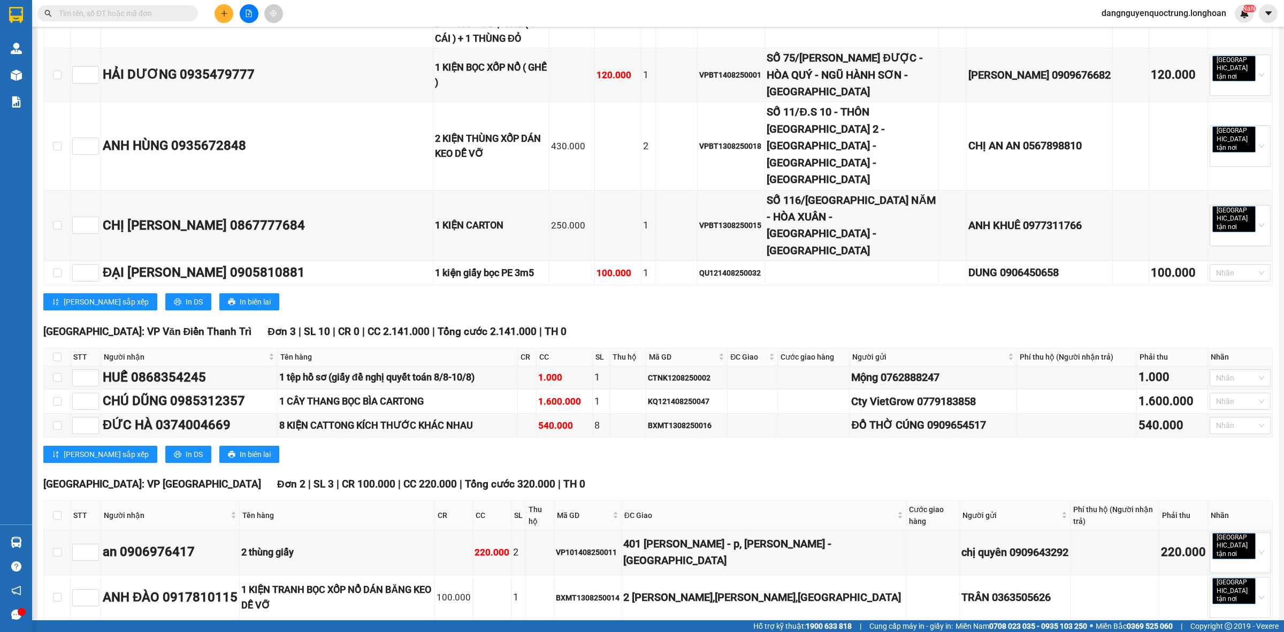
scroll to position [4170, 0]
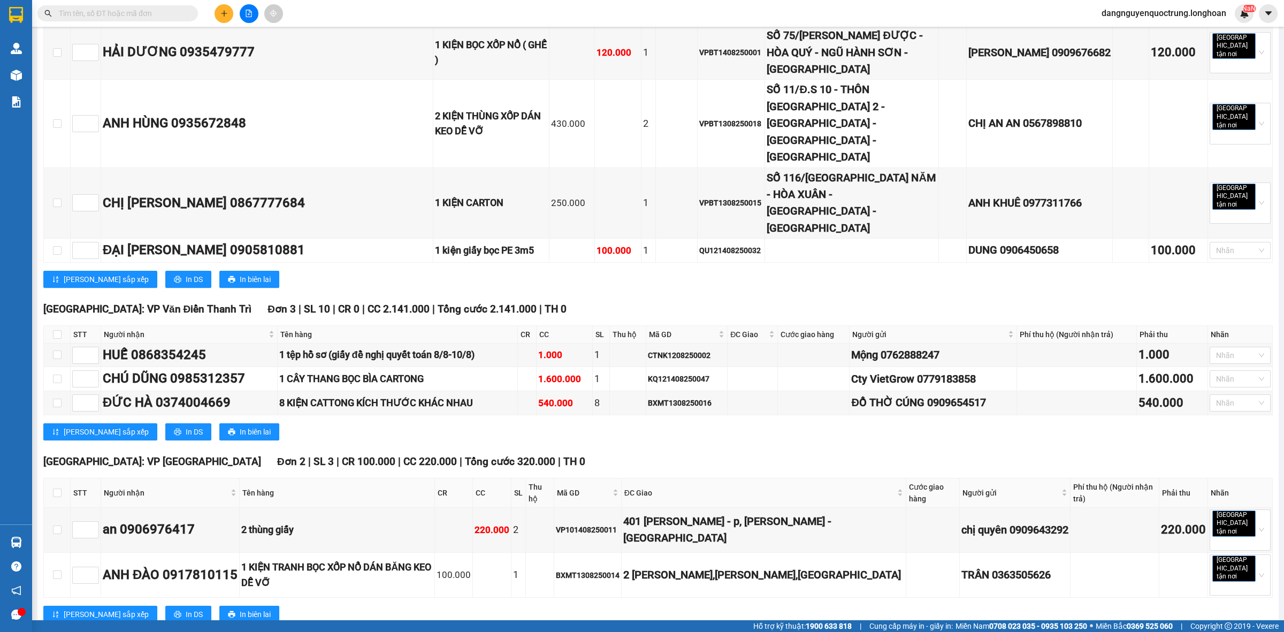
checkbox input "true"
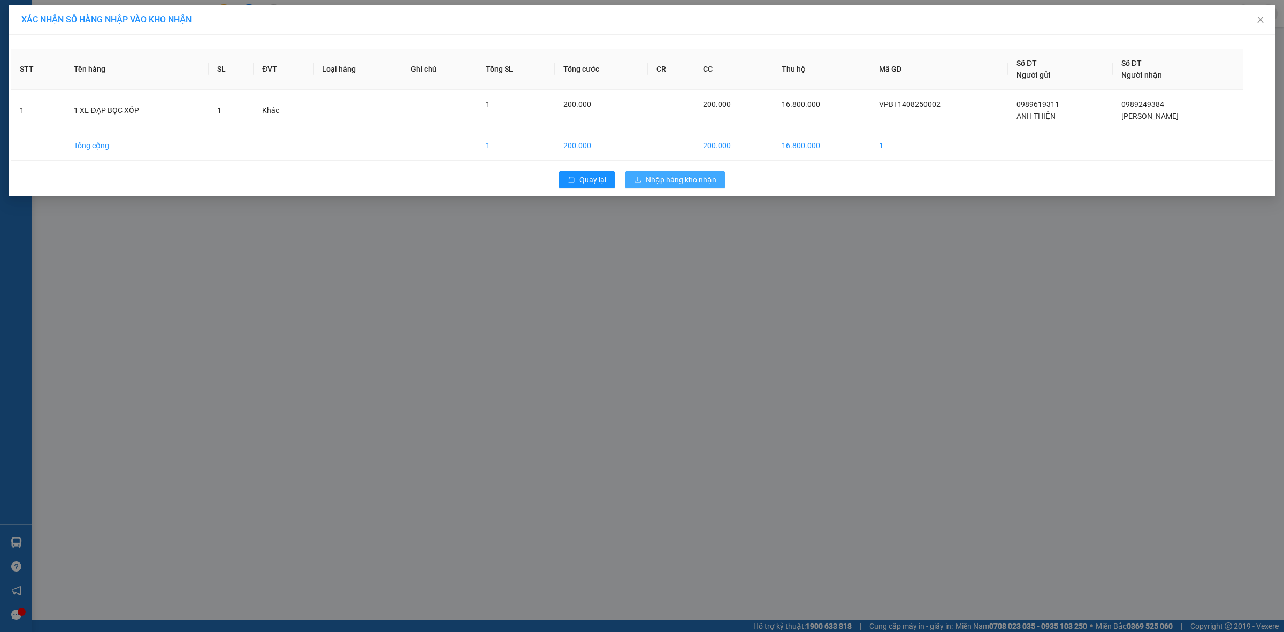
click at [646, 185] on span "Nhập hàng kho nhận" at bounding box center [681, 180] width 71 height 12
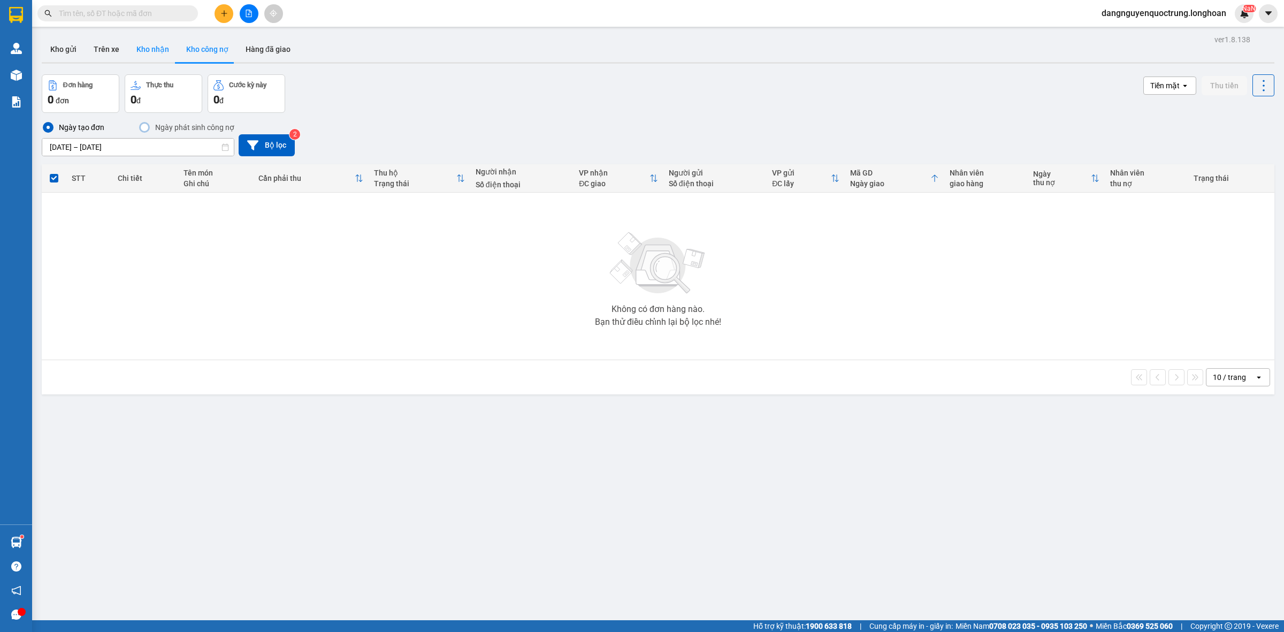
click at [155, 57] on button "Kho nhận" at bounding box center [153, 49] width 50 height 26
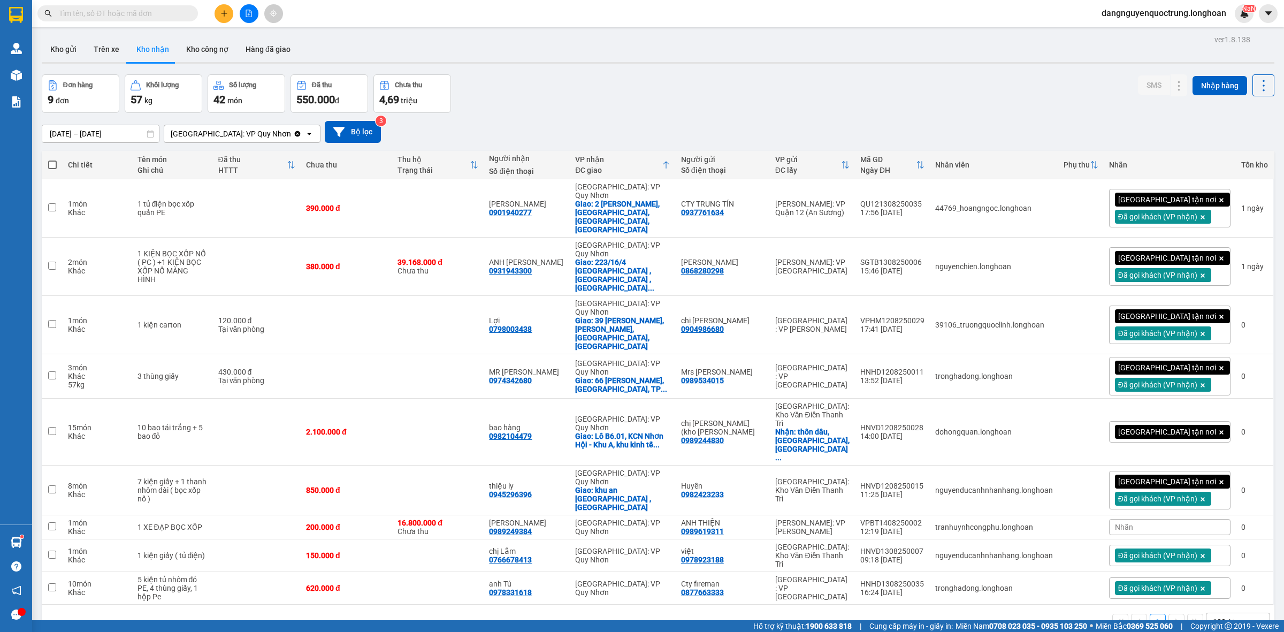
click at [128, 36] on button "Kho nhận" at bounding box center [153, 49] width 50 height 26
